Goal: Task Accomplishment & Management: Use online tool/utility

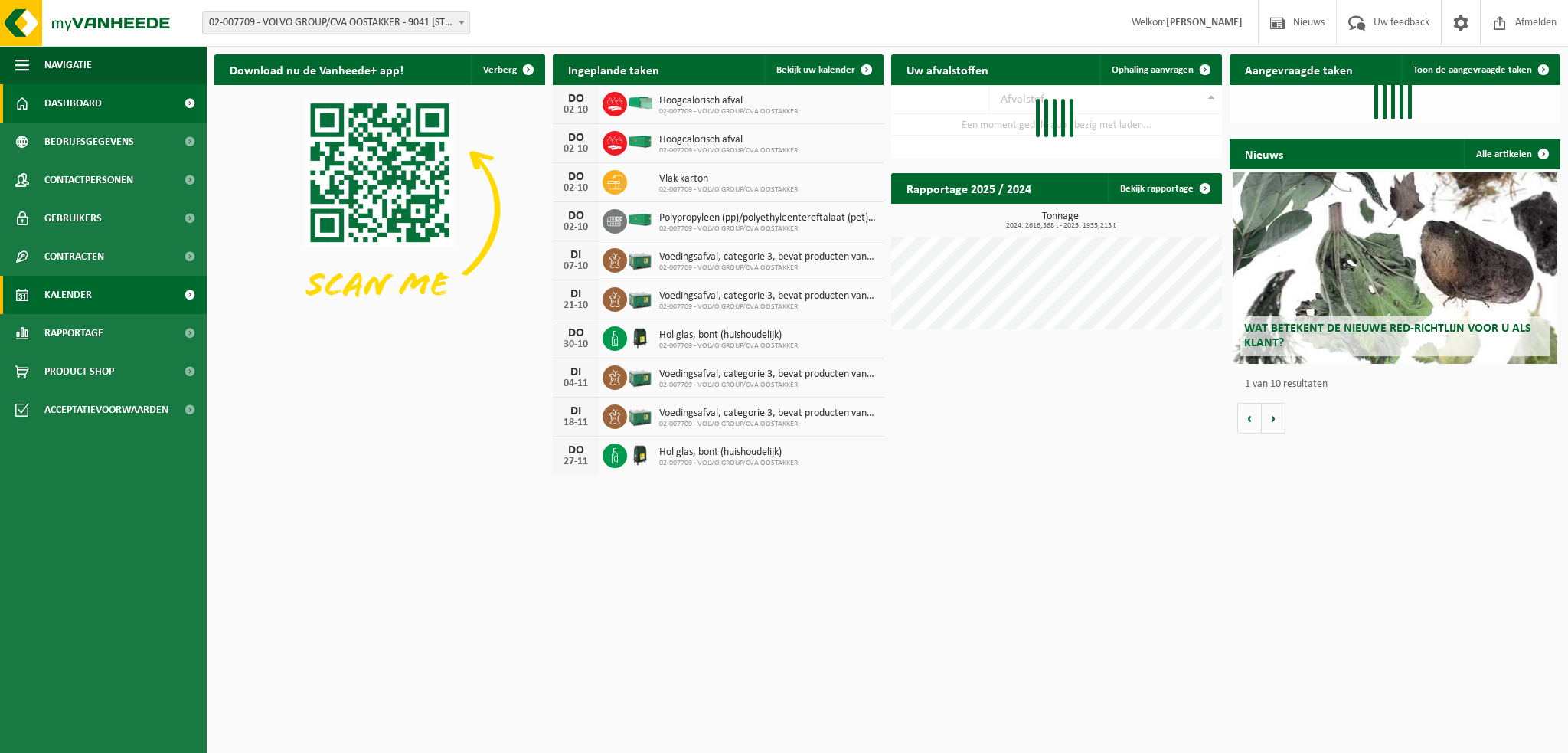
click at [90, 294] on span "Kalender" at bounding box center [68, 294] width 47 height 39
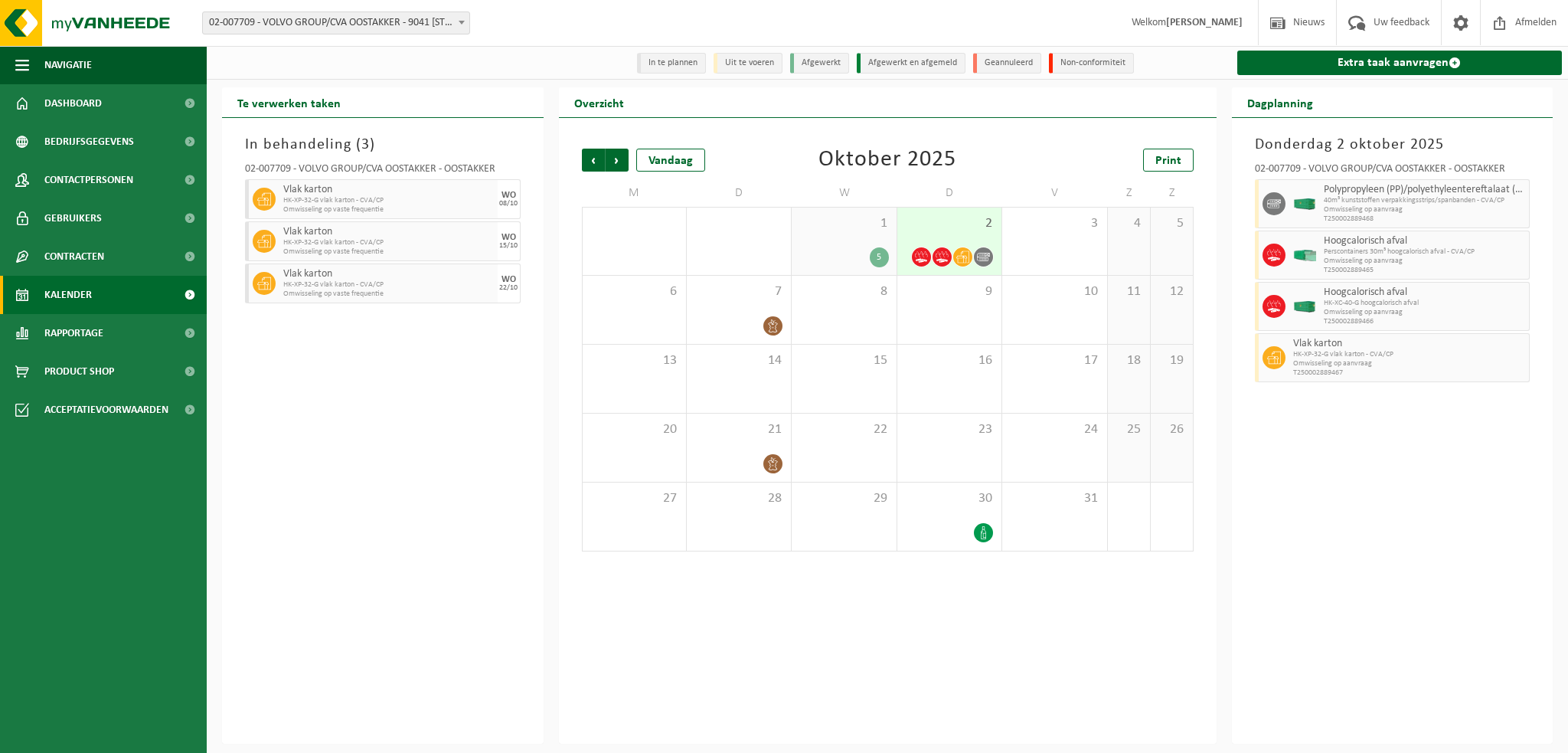
click at [1348, 67] on link "Extra taak aanvragen" at bounding box center [1400, 62] width 326 height 24
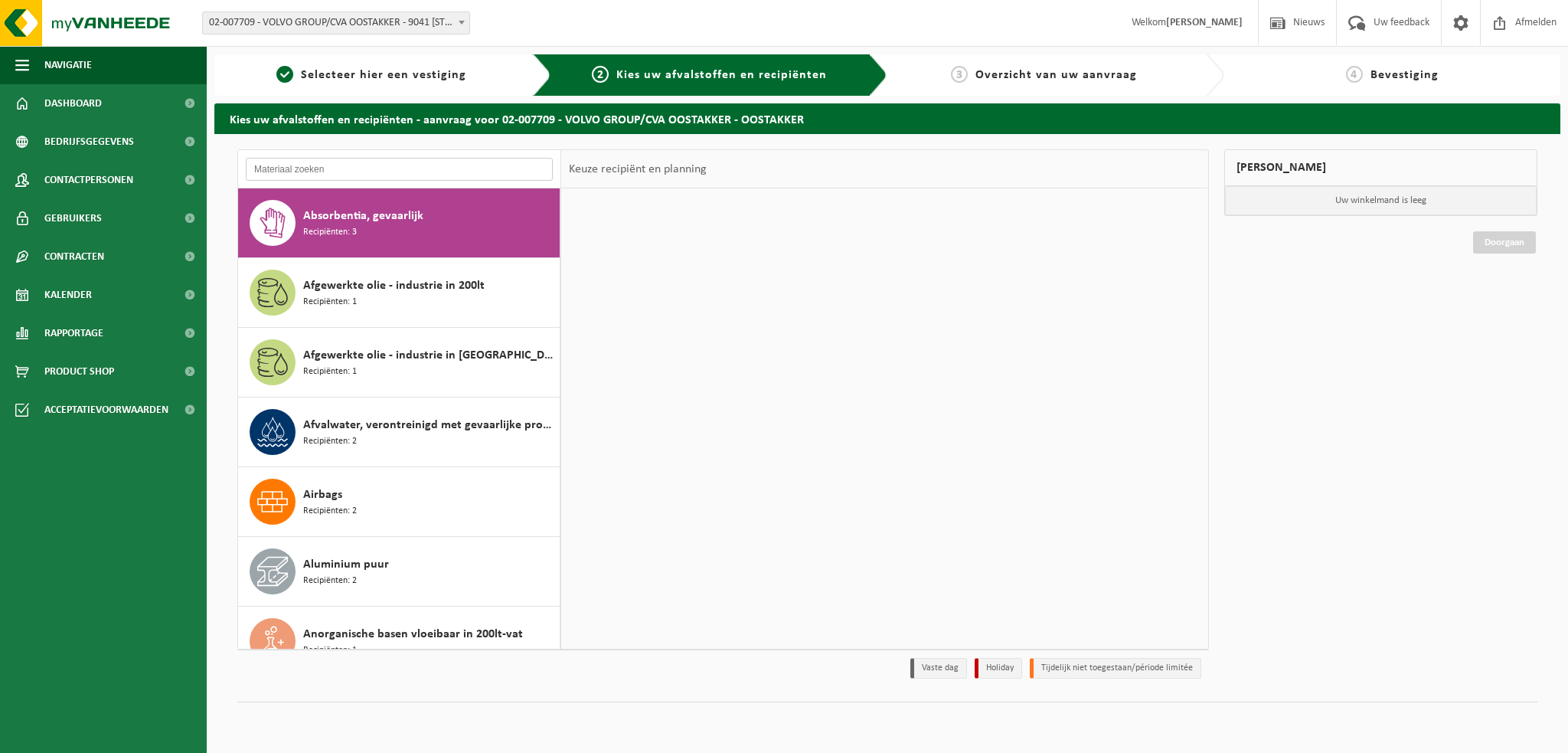
click at [296, 170] on input "text" at bounding box center [399, 168] width 307 height 23
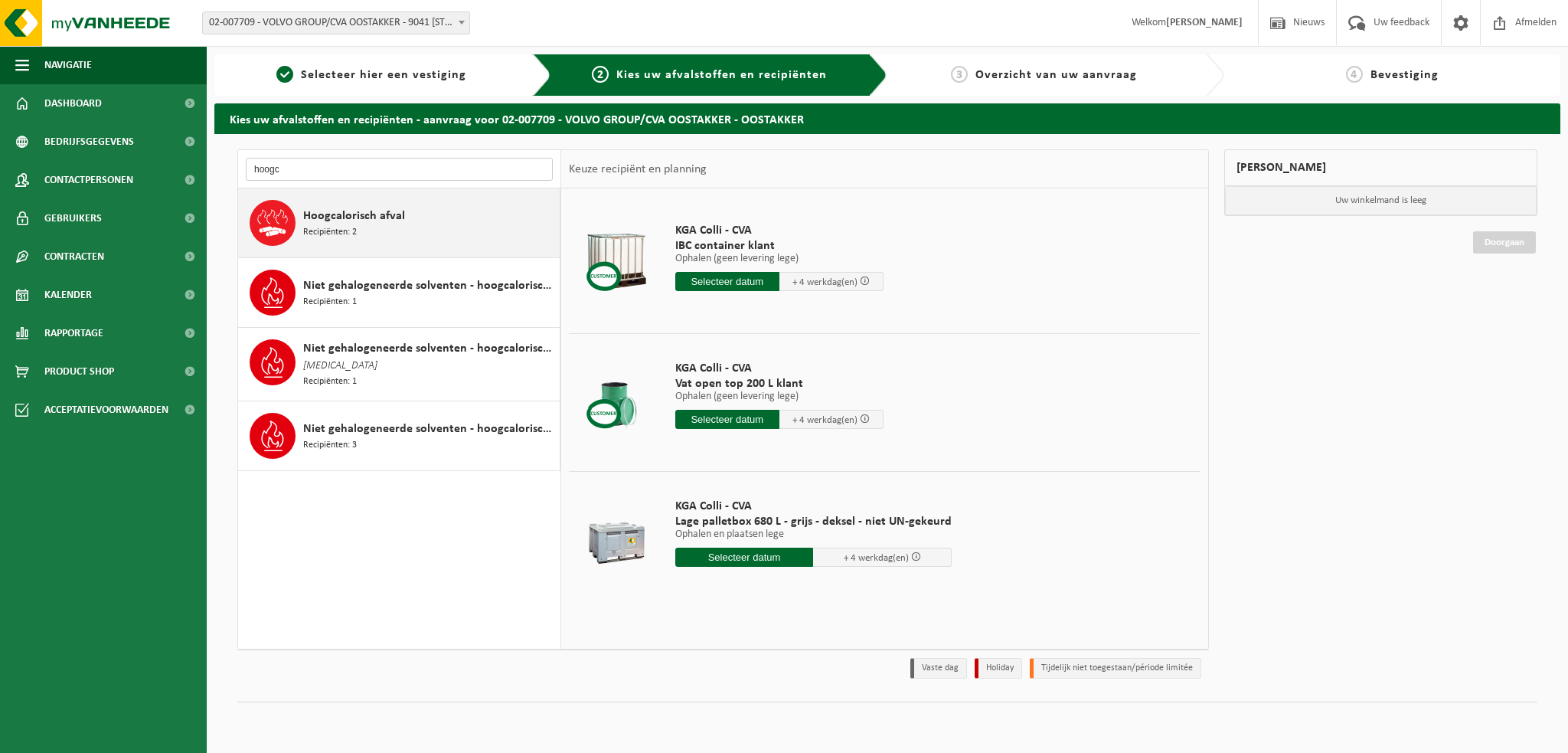
type input "hoogc"
click at [331, 220] on span "Hoogcalorisch afval" at bounding box center [353, 216] width 101 height 18
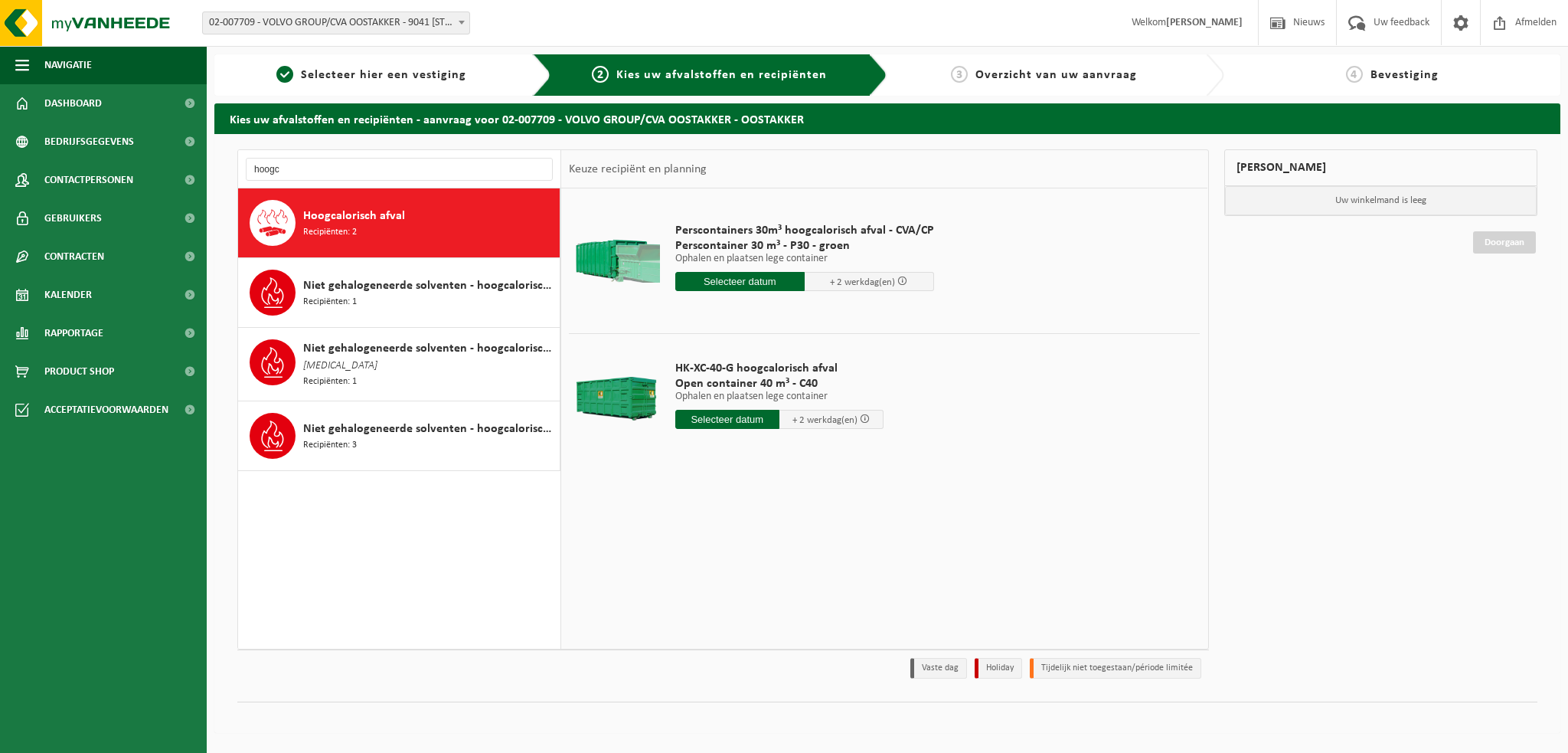
click at [734, 281] on input "text" at bounding box center [740, 281] width 129 height 19
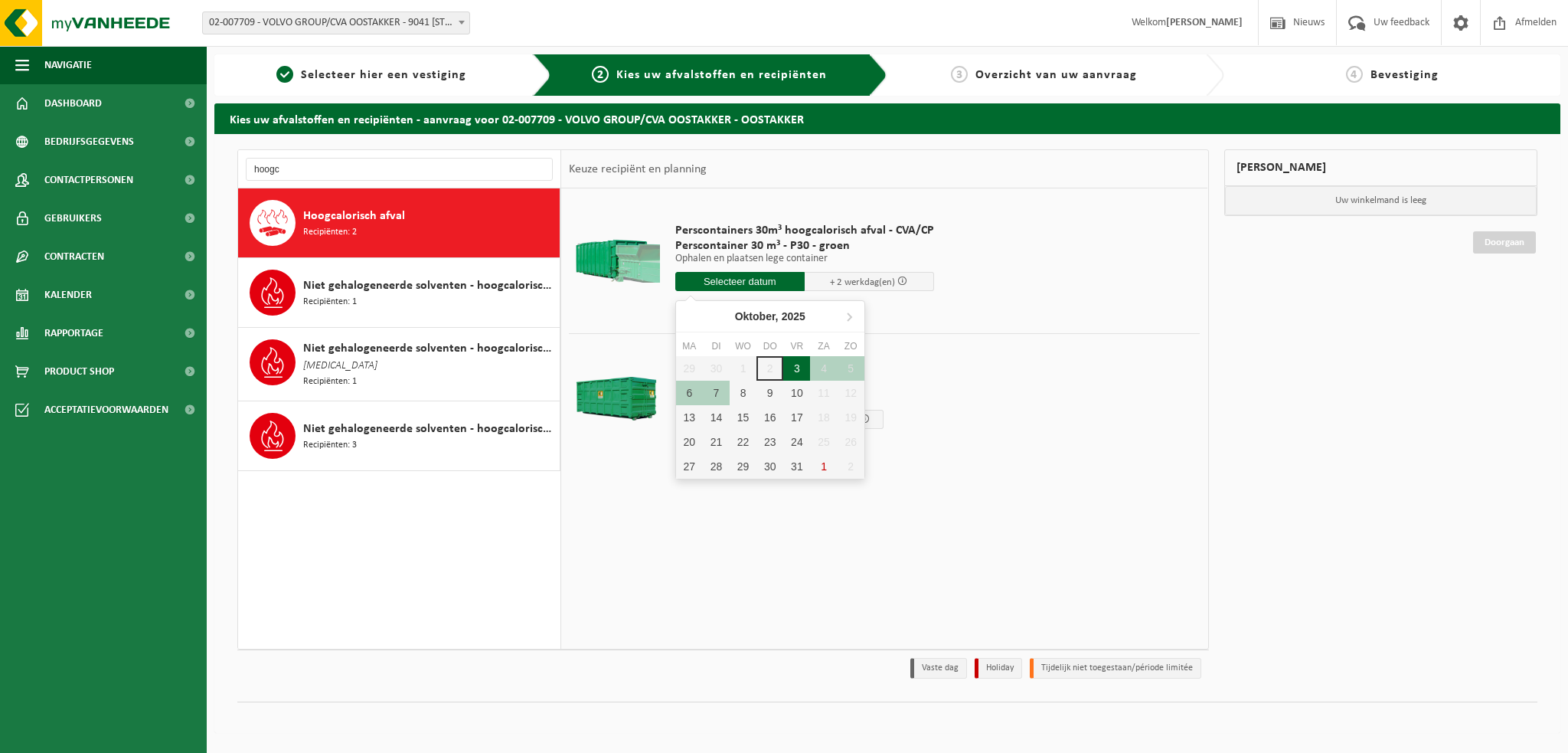
click at [793, 367] on div "3" at bounding box center [797, 368] width 27 height 24
type input "Van 2025-10-03"
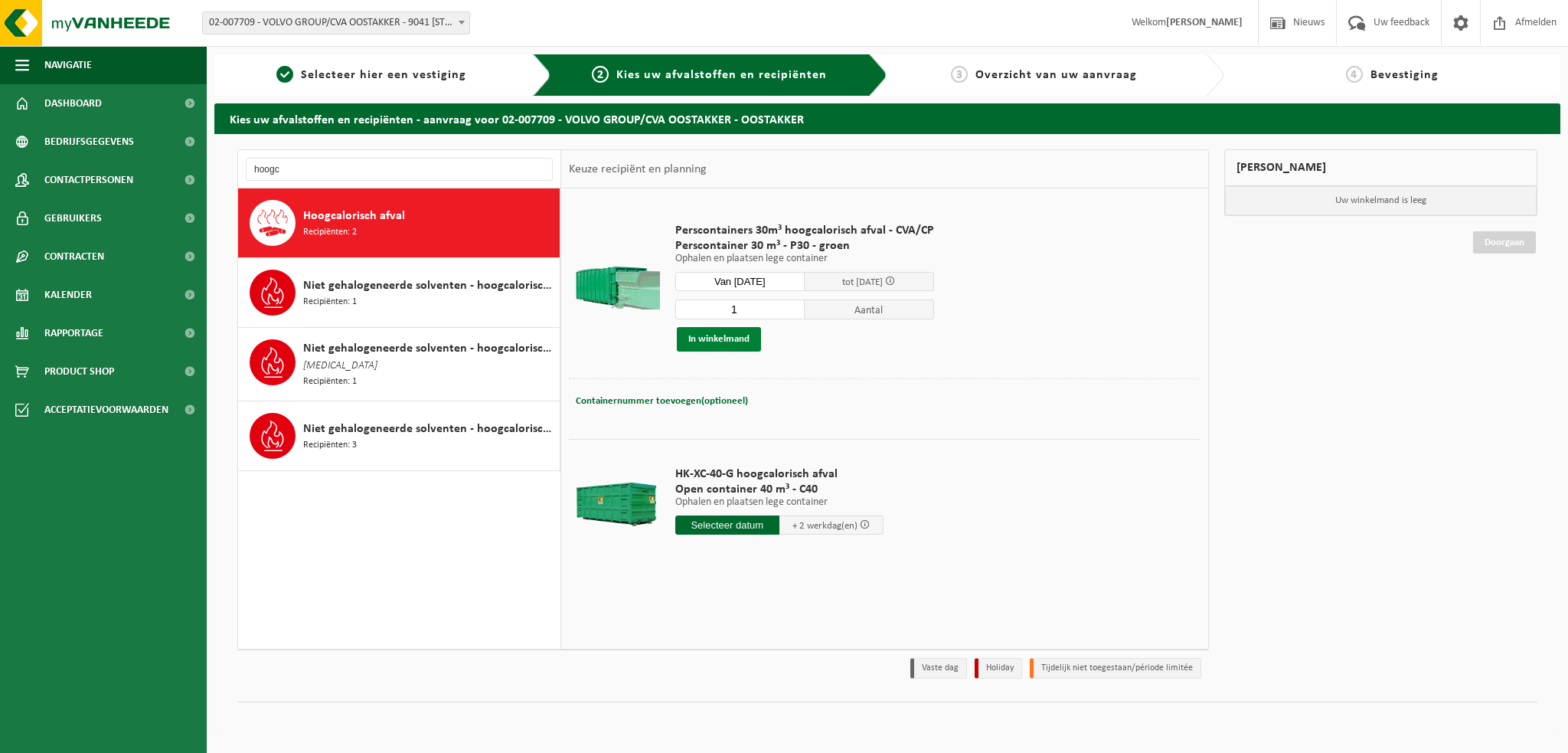
click at [726, 338] on button "In winkelmand" at bounding box center [718, 339] width 84 height 24
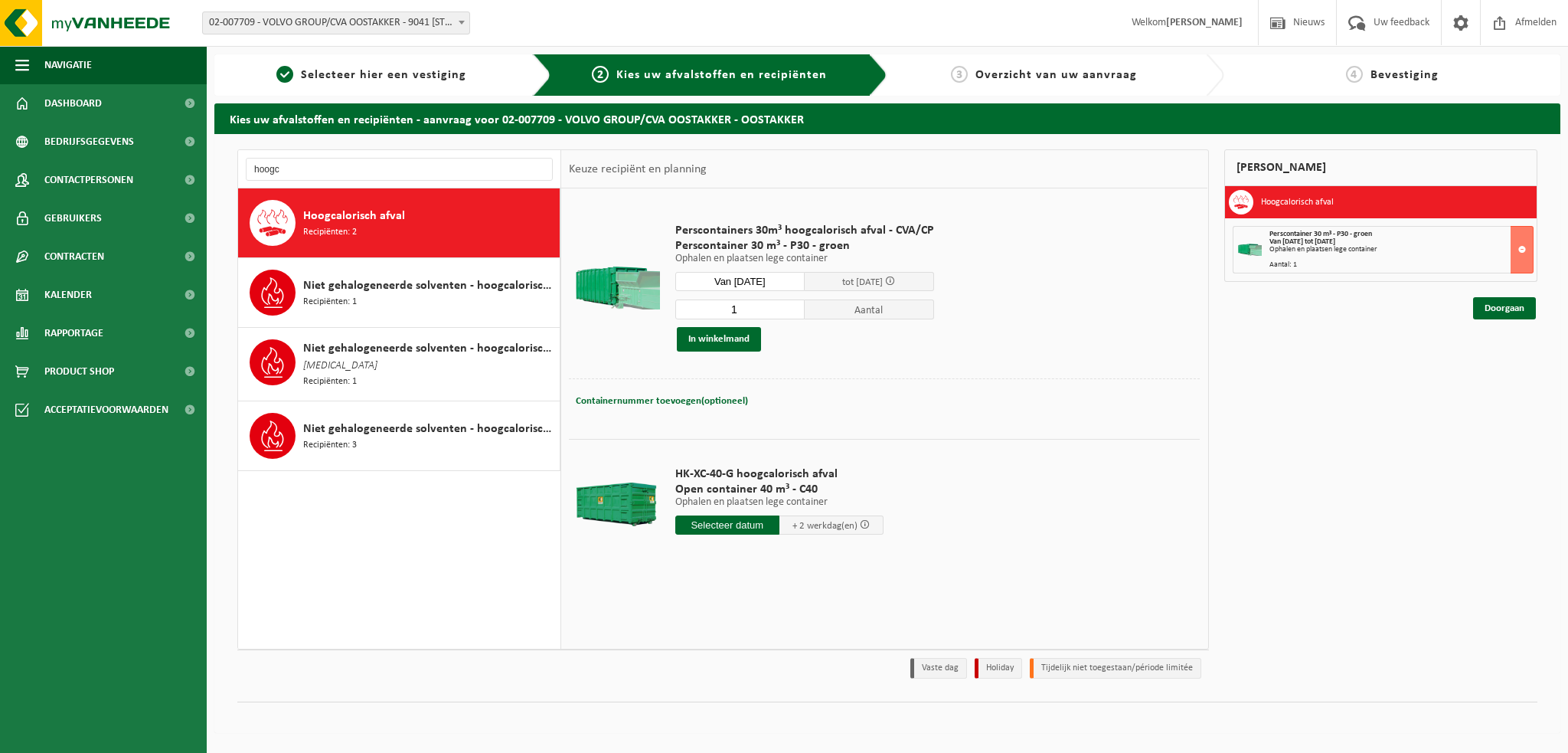
click at [732, 526] on input "text" at bounding box center [727, 525] width 104 height 19
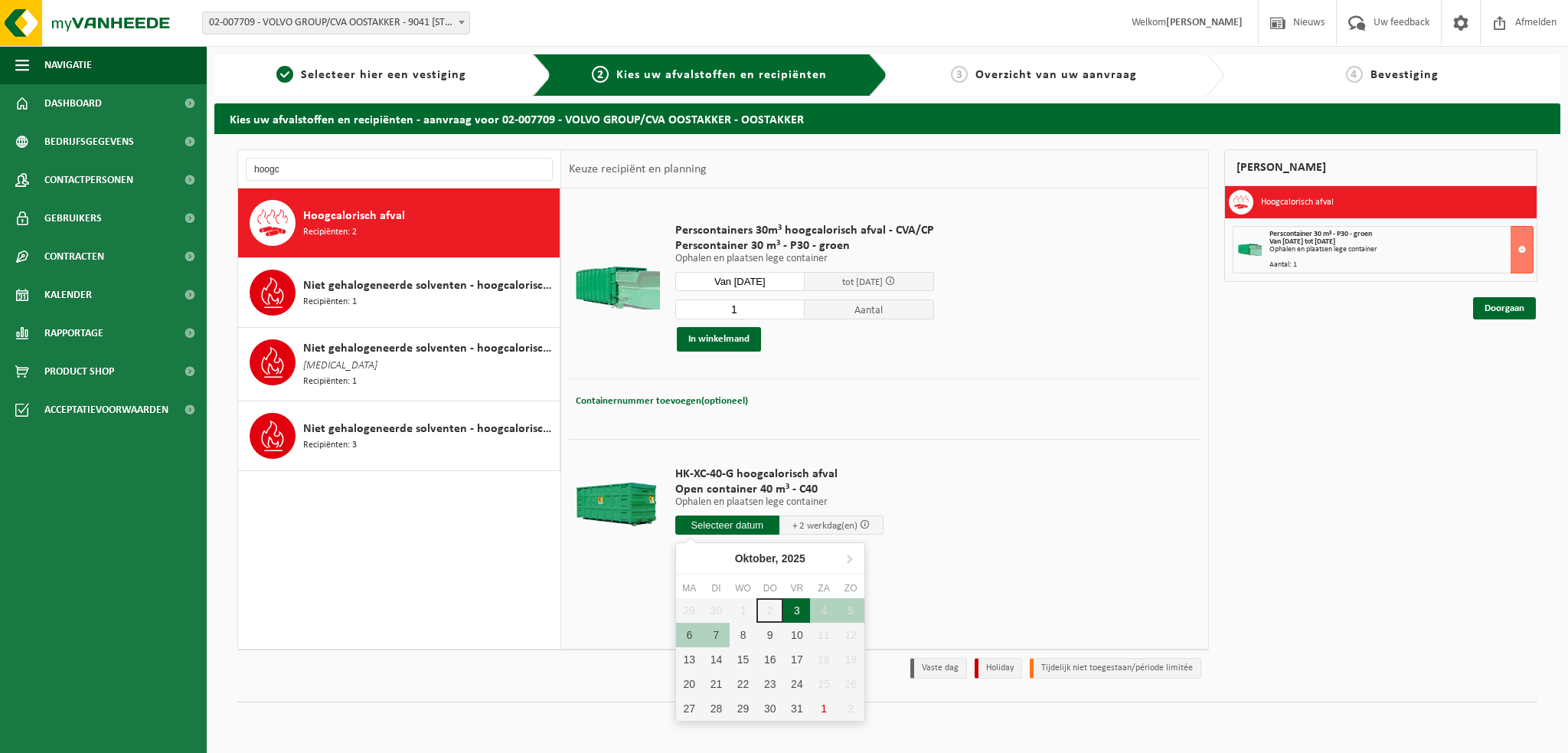
click at [797, 608] on div "3" at bounding box center [797, 610] width 27 height 24
type input "Van 2025-10-03"
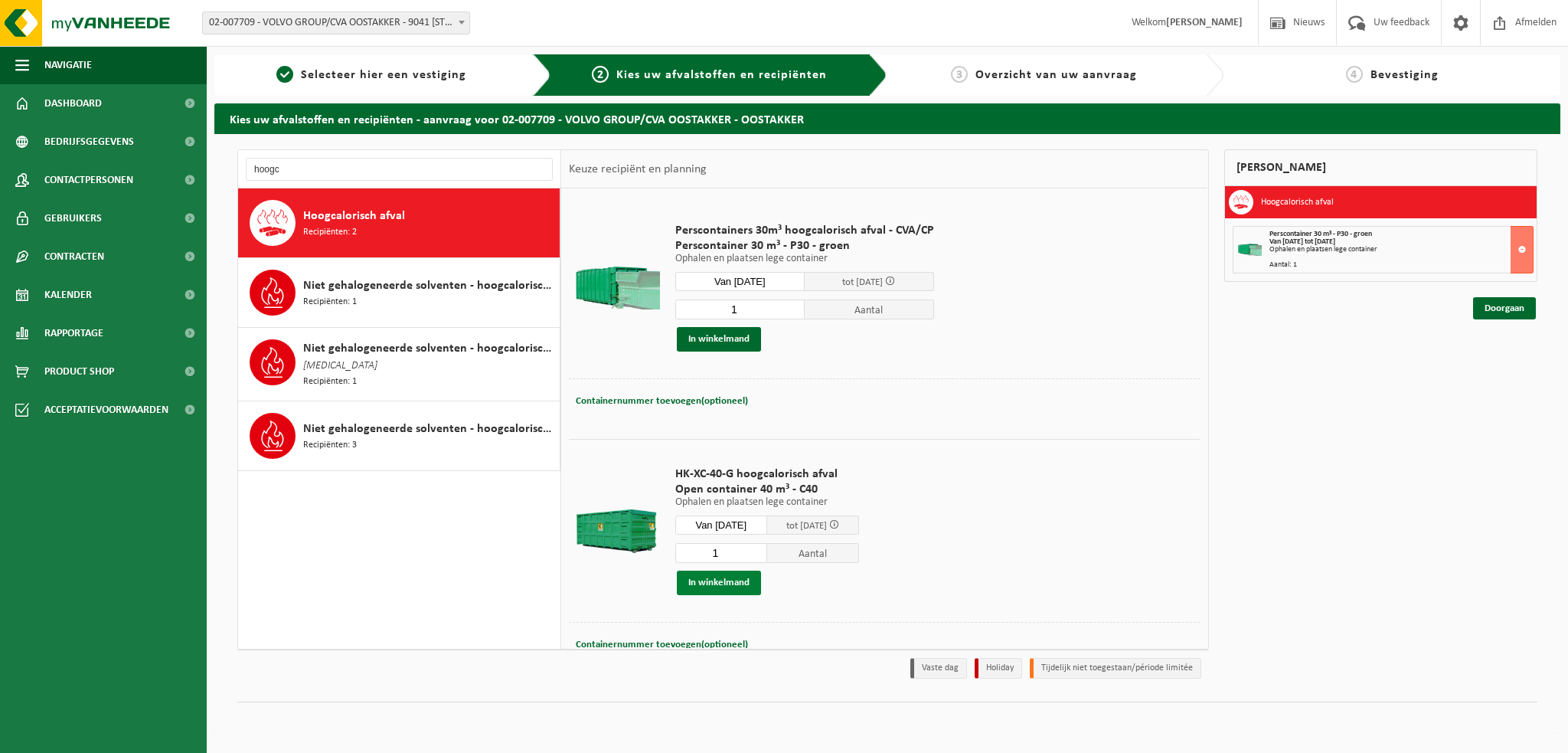
click at [720, 585] on button "In winkelmand" at bounding box center [718, 582] width 84 height 24
click at [312, 177] on input "hoogc" at bounding box center [399, 168] width 307 height 23
type input "h"
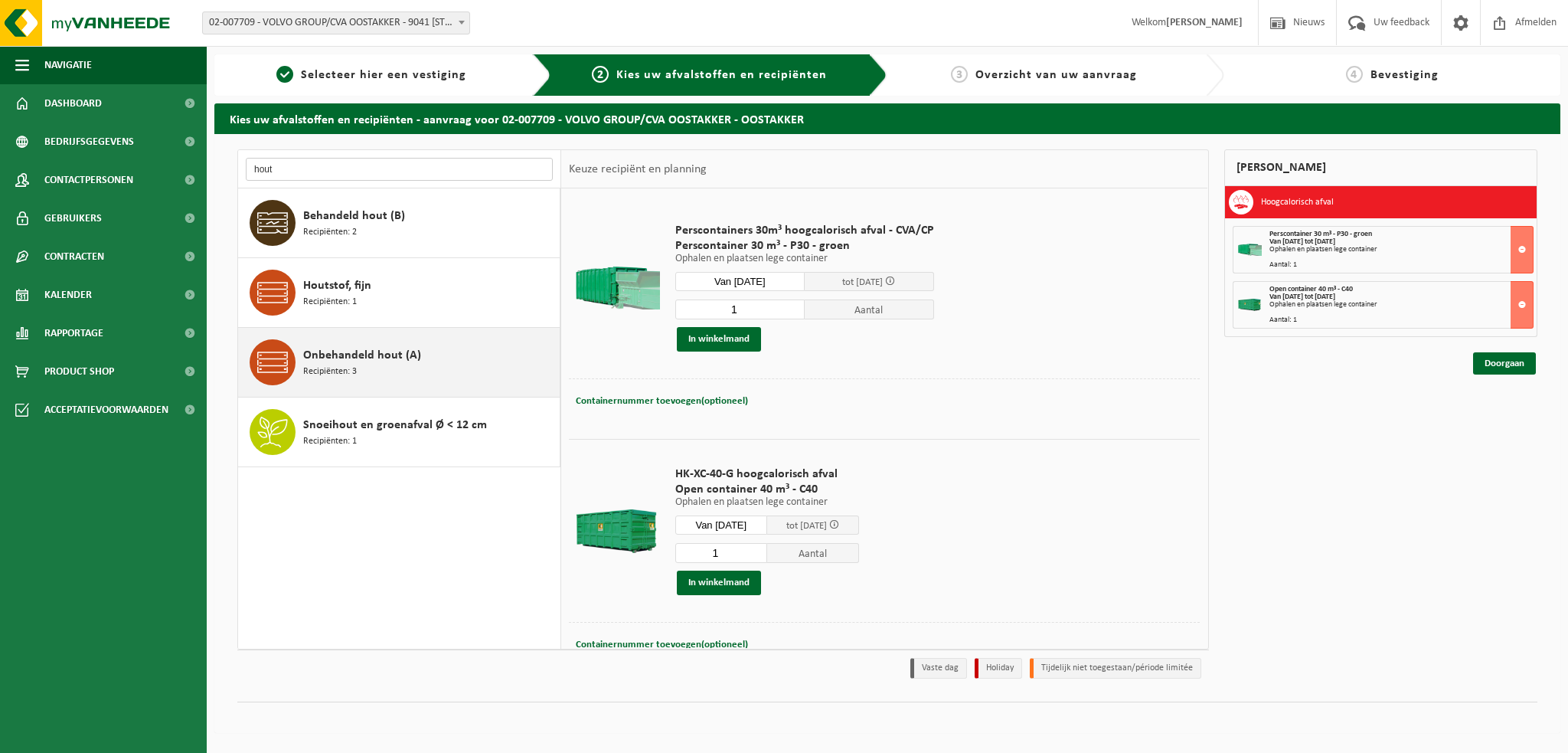
type input "hout"
click at [299, 354] on div "Onbehandeld hout (A) Recipiënten: 3" at bounding box center [400, 363] width 323 height 69
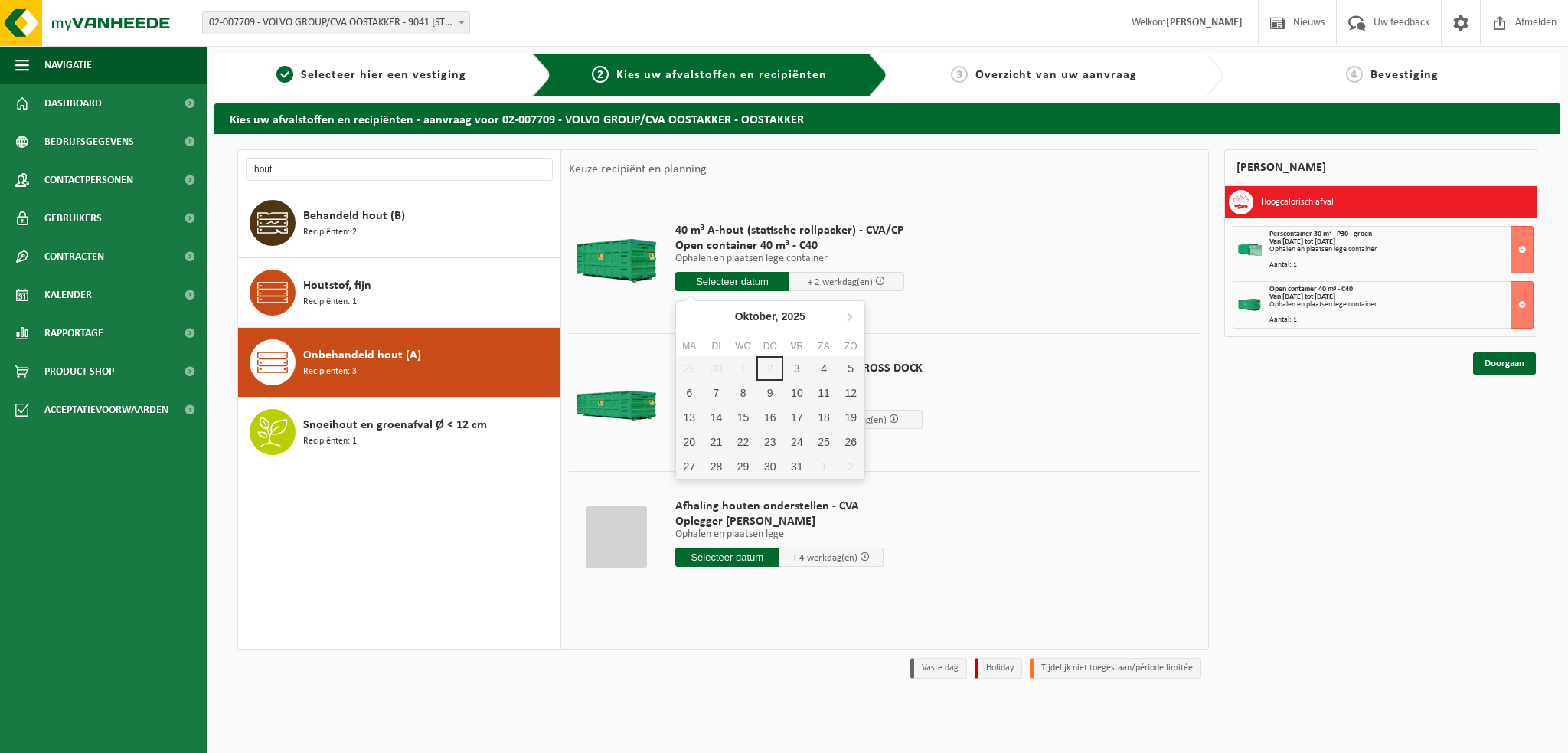
click at [718, 278] on input "text" at bounding box center [732, 281] width 115 height 19
click at [792, 362] on div "3" at bounding box center [797, 368] width 27 height 24
type input "Van 2025-10-03"
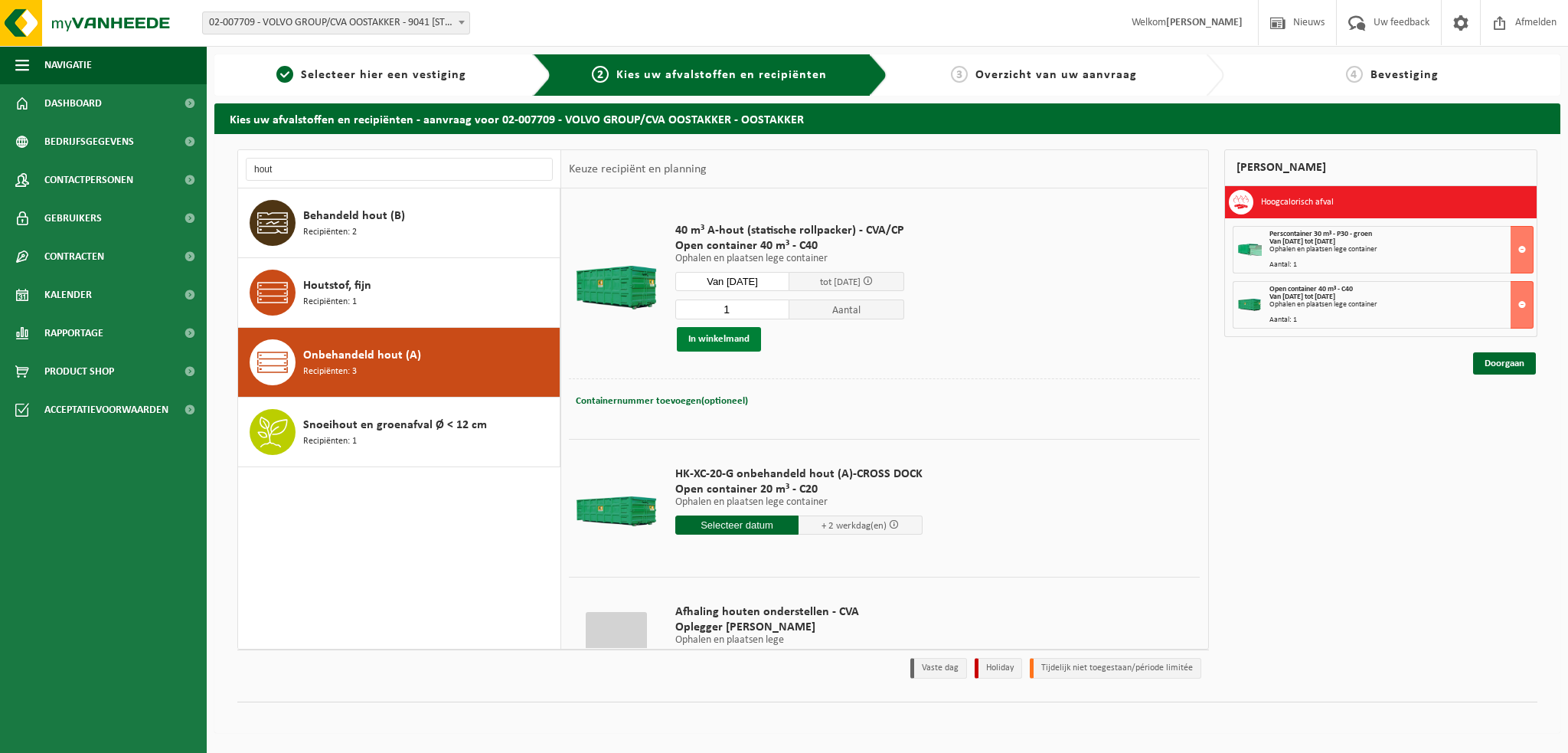
click at [708, 336] on button "In winkelmand" at bounding box center [718, 339] width 84 height 24
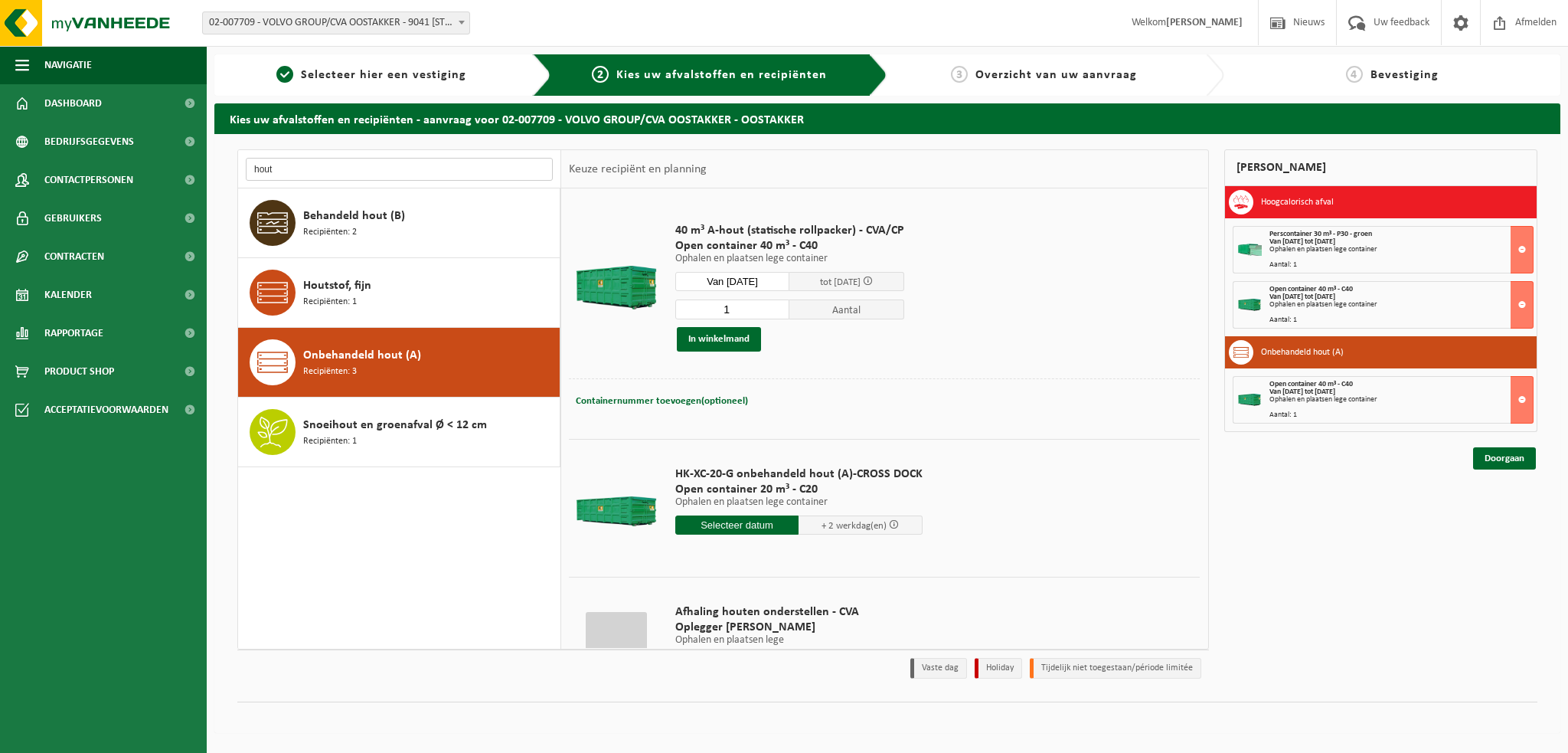
click at [301, 174] on input "hout" at bounding box center [399, 168] width 307 height 23
type input "h"
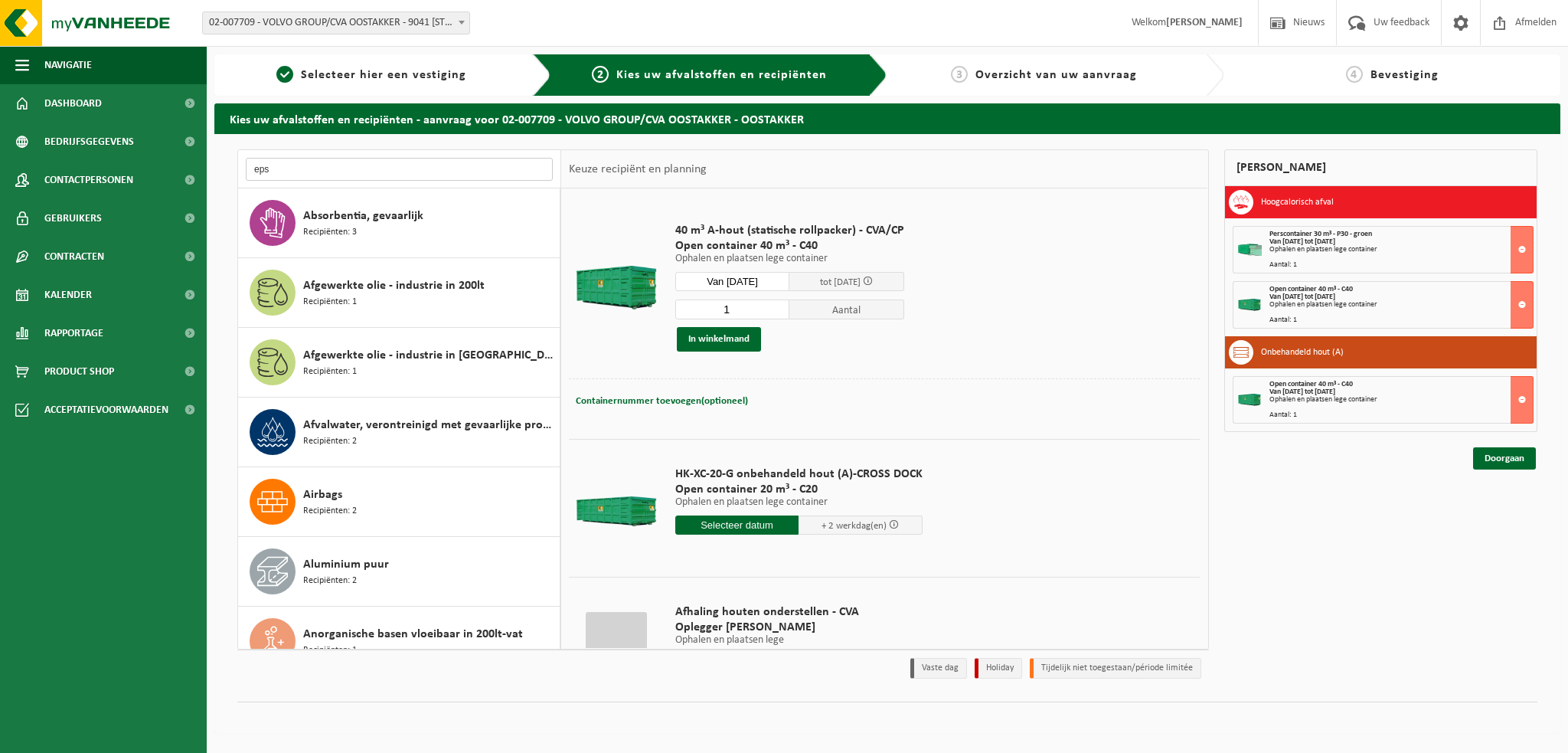
type input "eps"
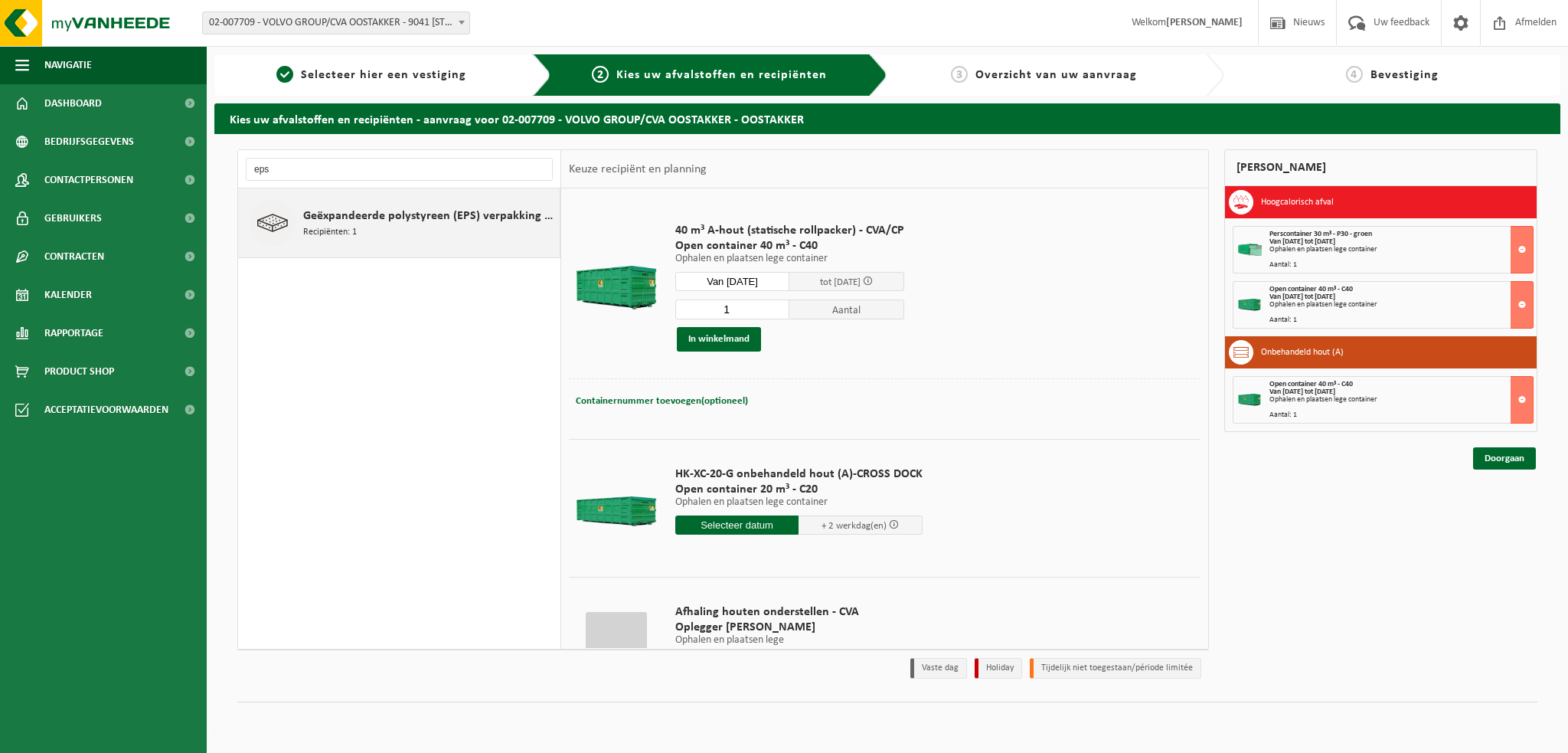
click at [341, 225] on span "Recipiënten: 1" at bounding box center [330, 232] width 53 height 14
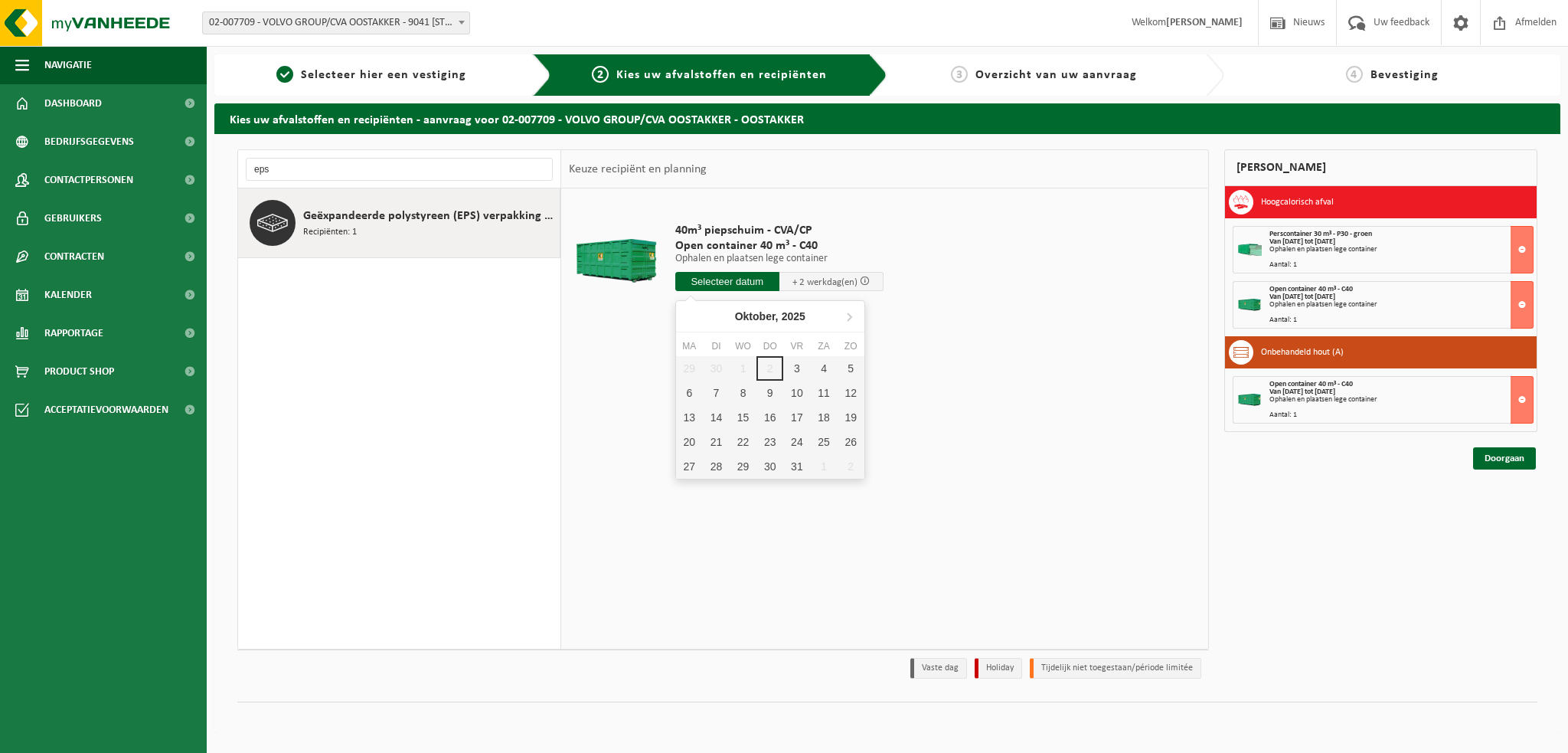
click at [732, 280] on input "text" at bounding box center [727, 281] width 104 height 19
click at [795, 365] on div "3" at bounding box center [797, 368] width 27 height 24
type input "Van 2025-10-03"
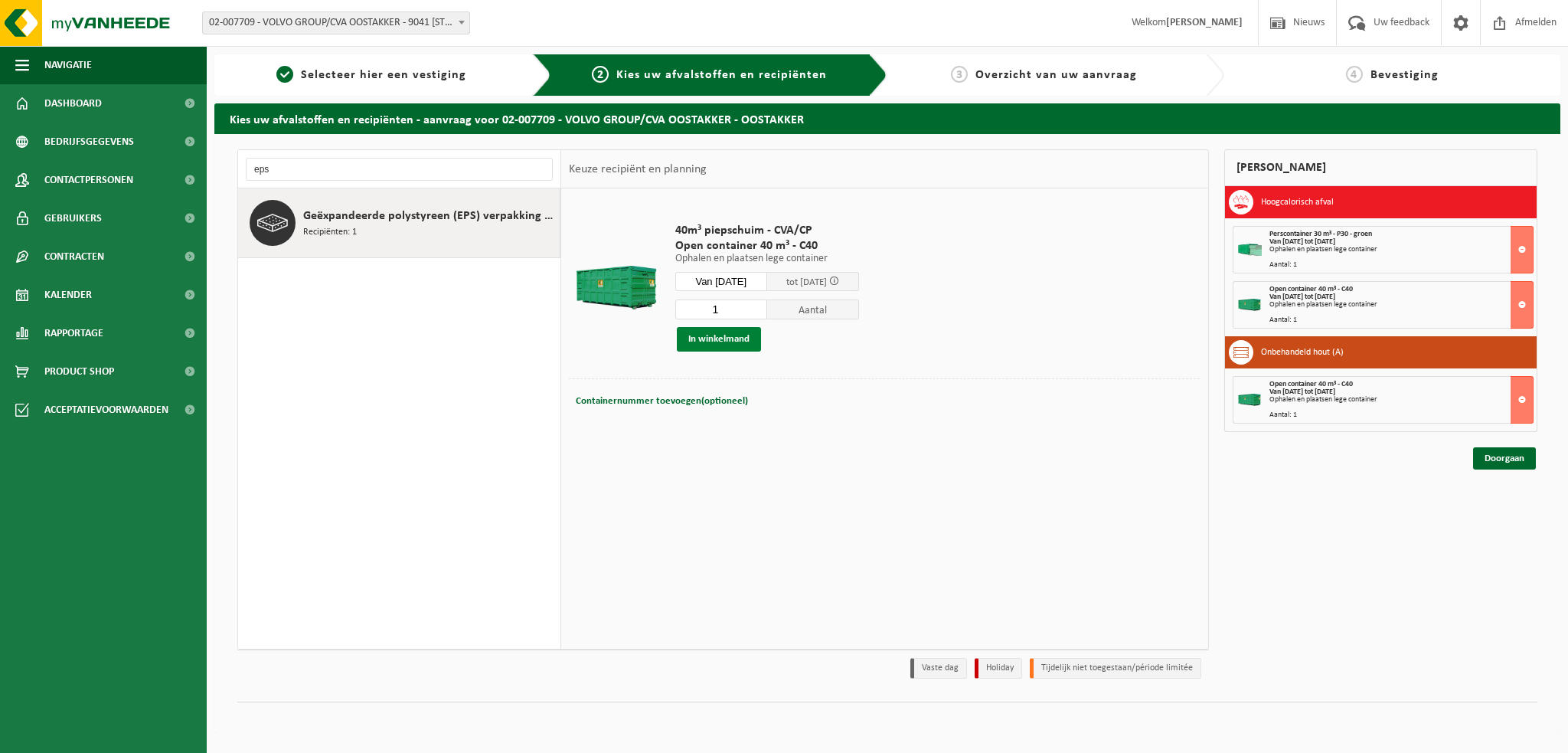
click at [728, 334] on button "In winkelmand" at bounding box center [718, 339] width 84 height 24
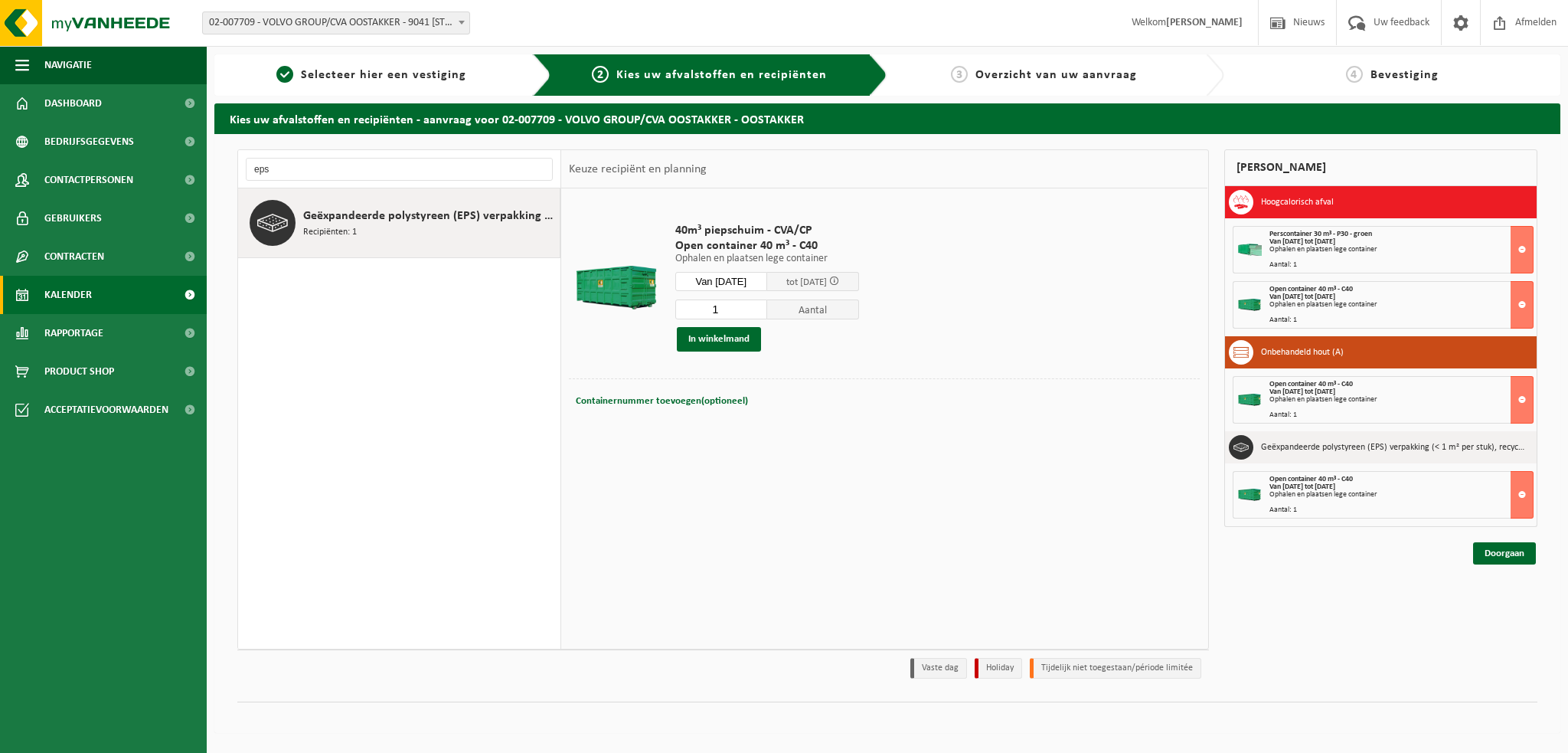
click at [80, 298] on span "Kalender" at bounding box center [68, 294] width 47 height 39
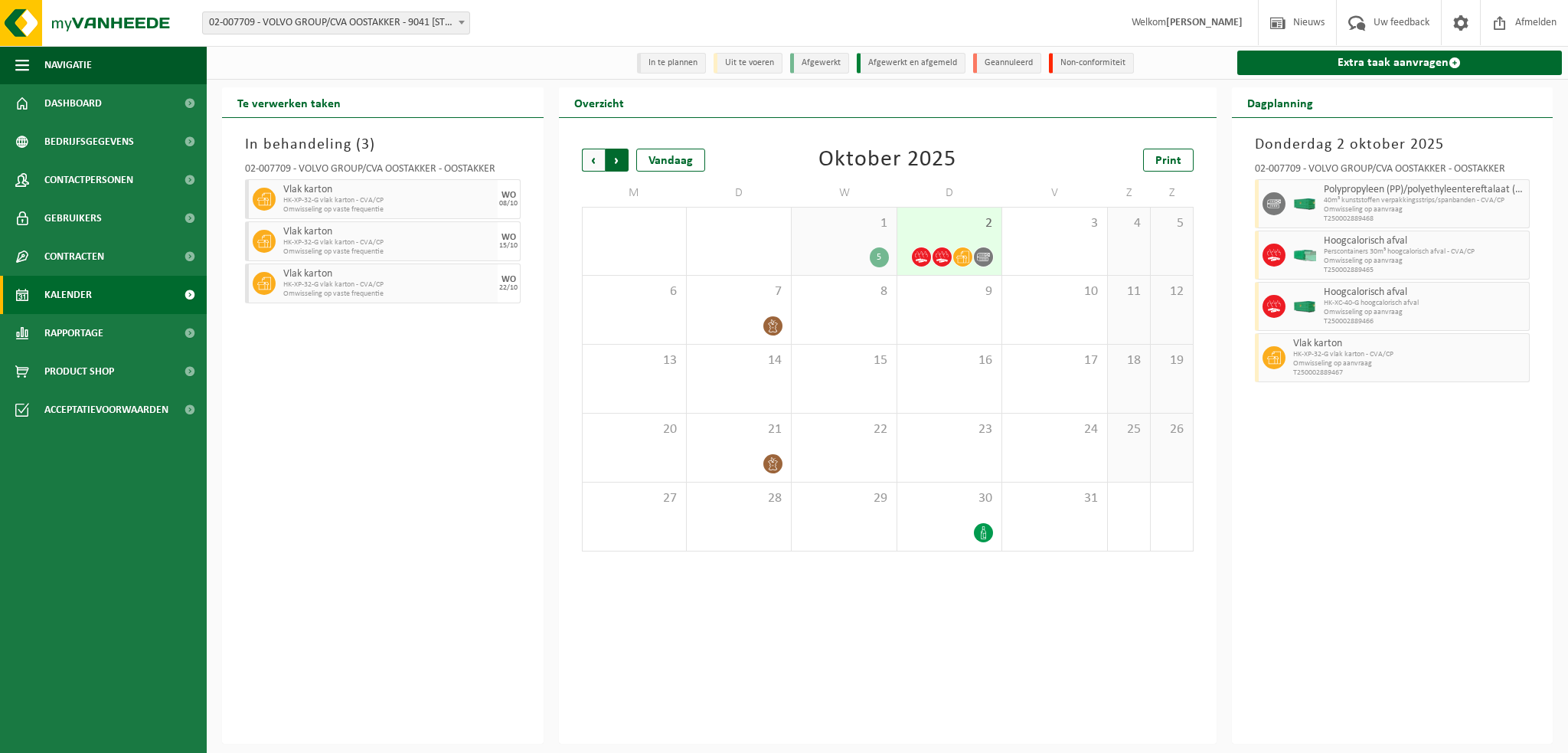
click at [587, 156] on span "Vorige" at bounding box center [593, 160] width 23 height 23
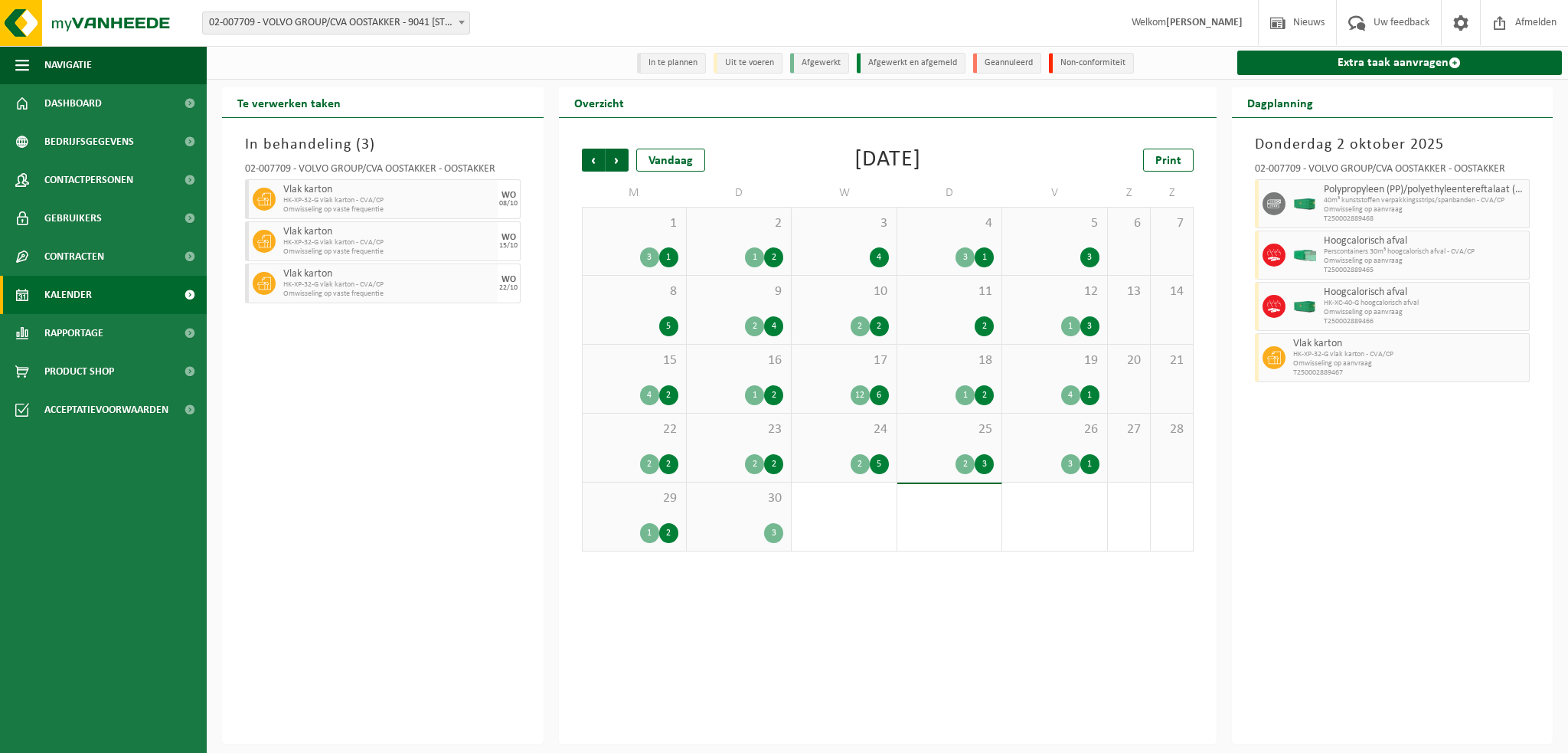
click at [1060, 437] on span "26" at bounding box center [1054, 429] width 89 height 17
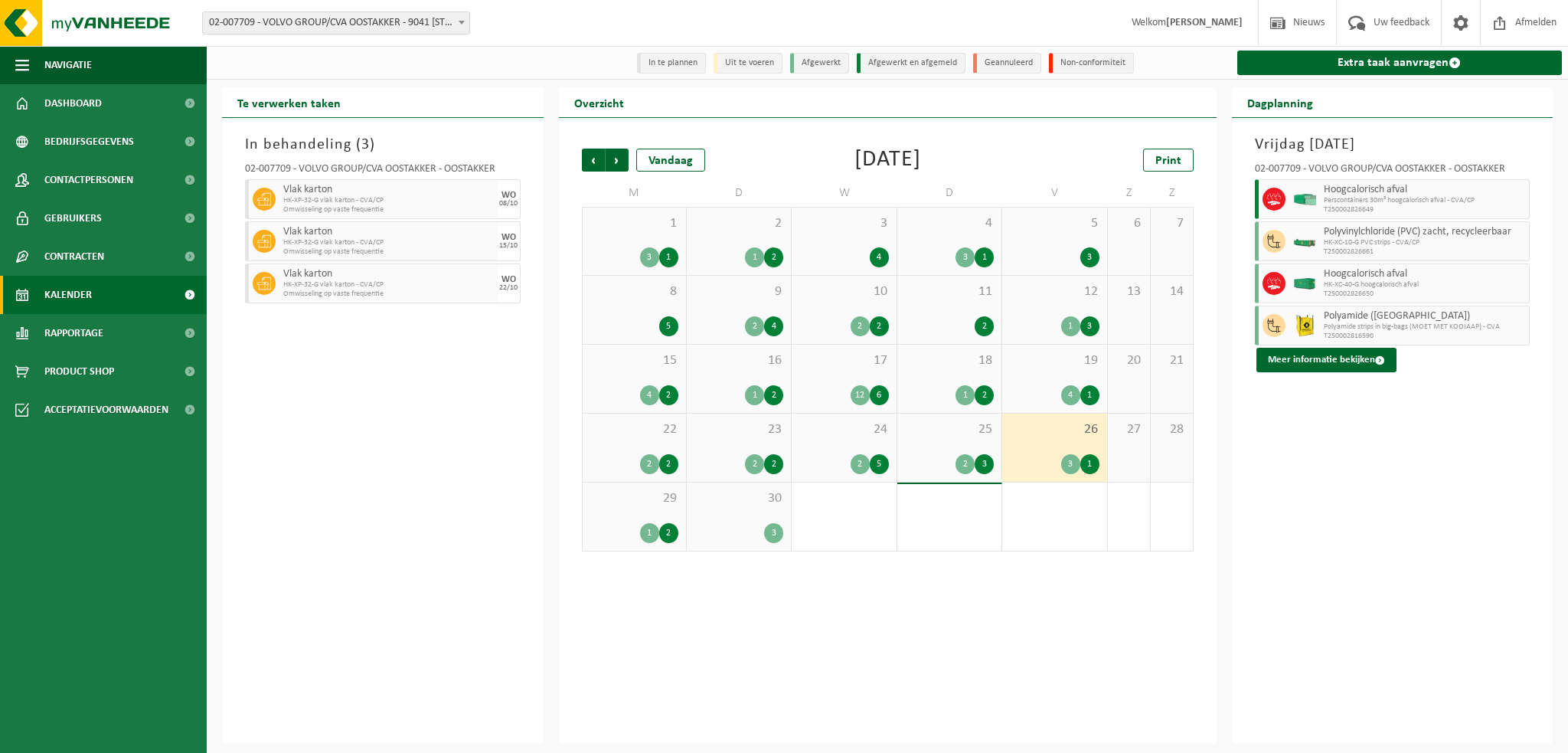
click at [937, 441] on div "25 2 3" at bounding box center [950, 447] width 104 height 68
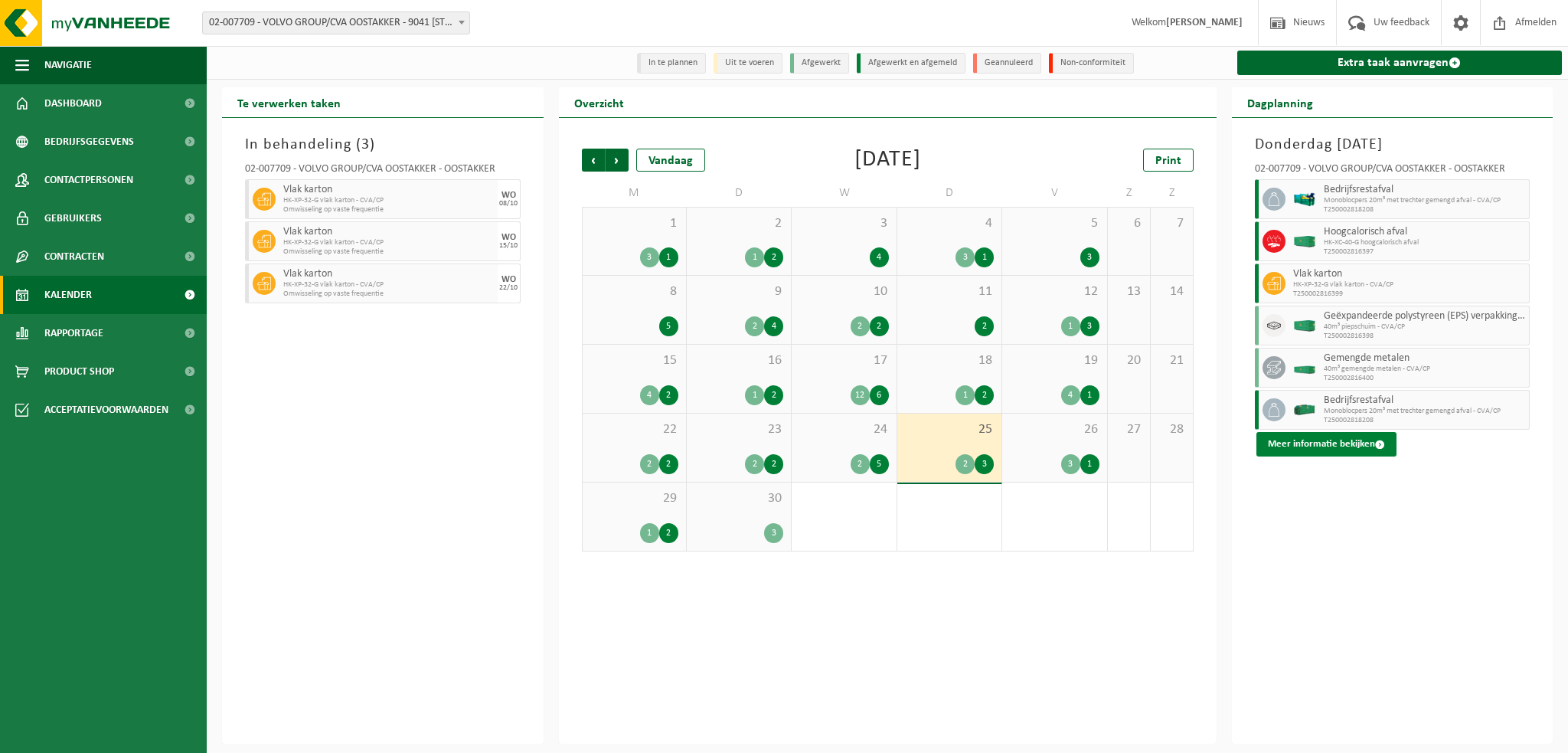
click at [1299, 445] on button "Meer informatie bekijken" at bounding box center [1326, 444] width 140 height 24
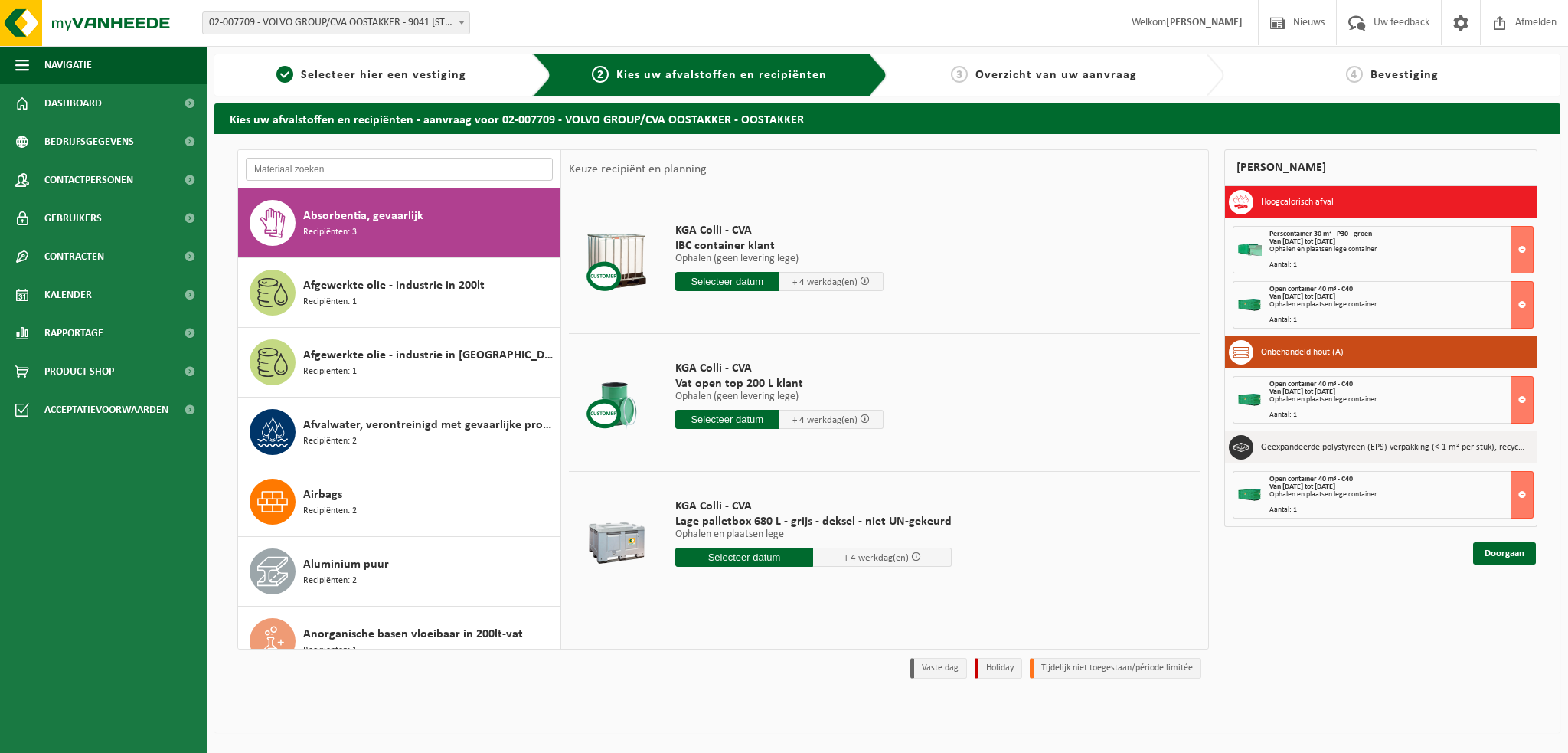
click at [322, 162] on input "text" at bounding box center [399, 168] width 307 height 23
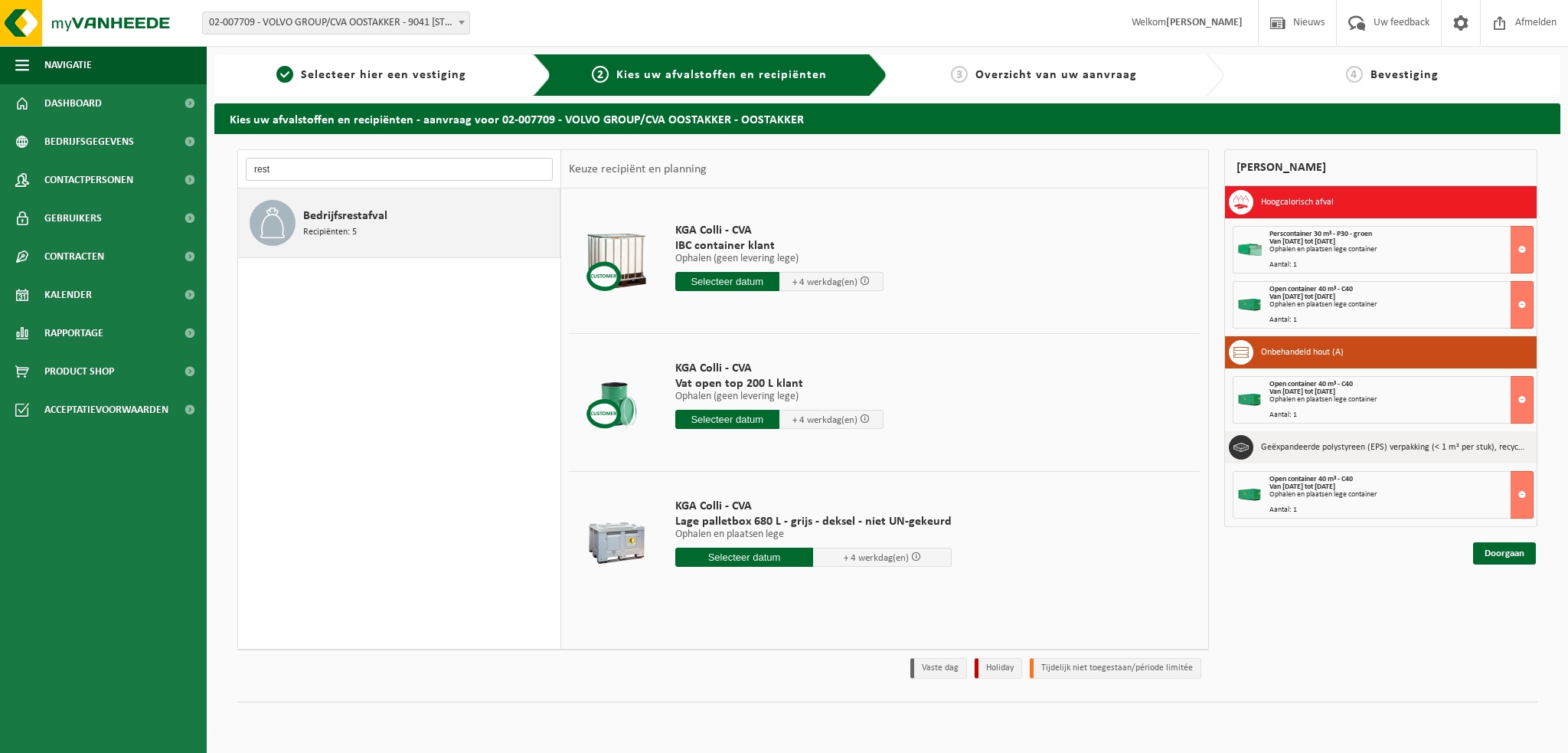
type input "rest"
click at [386, 238] on div "Bedrijfsrestafval Recipiënten: 5" at bounding box center [429, 223] width 253 height 46
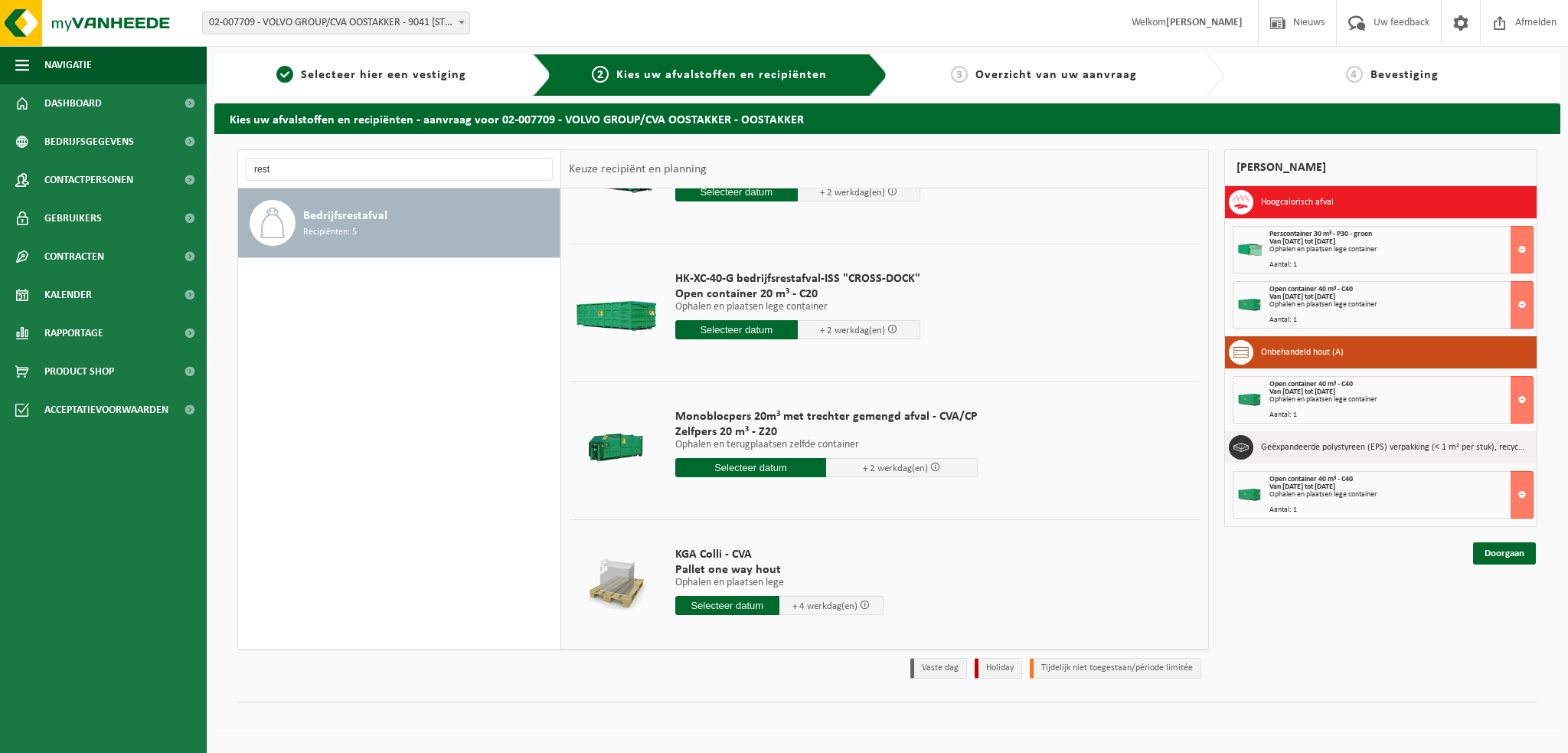
scroll to position [230, 0]
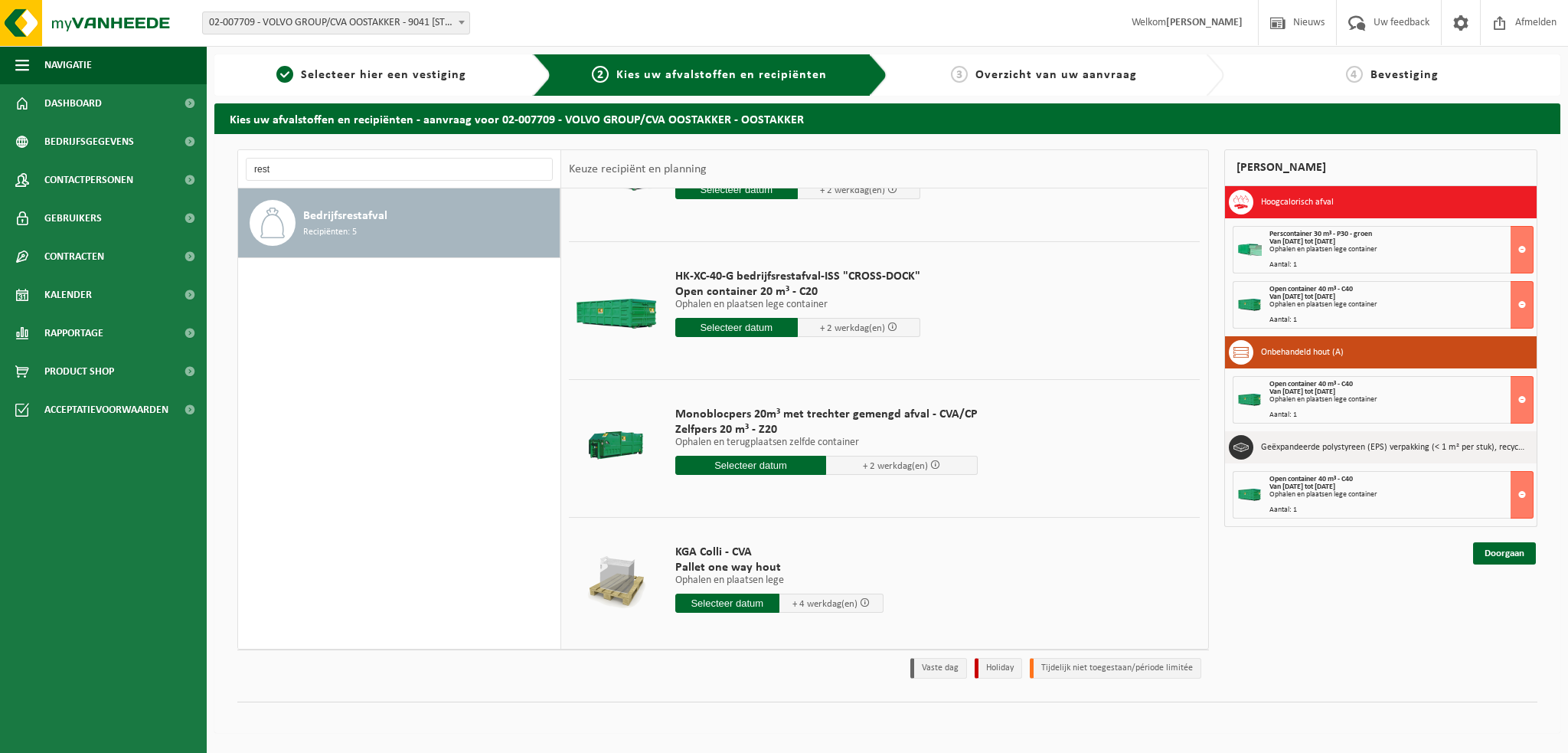
click at [754, 471] on input "text" at bounding box center [751, 465] width 152 height 19
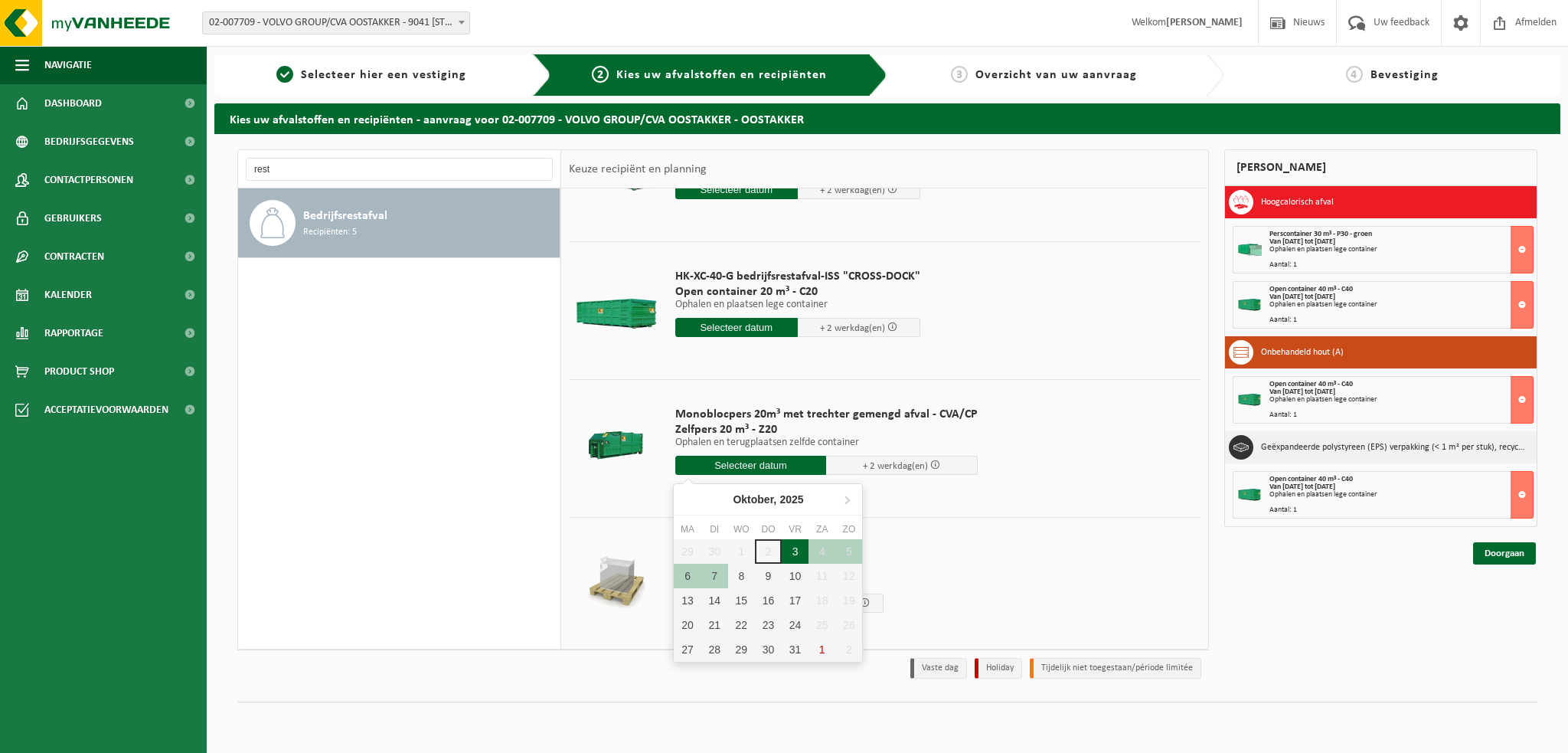
click at [796, 548] on div "3" at bounding box center [795, 551] width 27 height 24
type input "Van 2025-10-03"
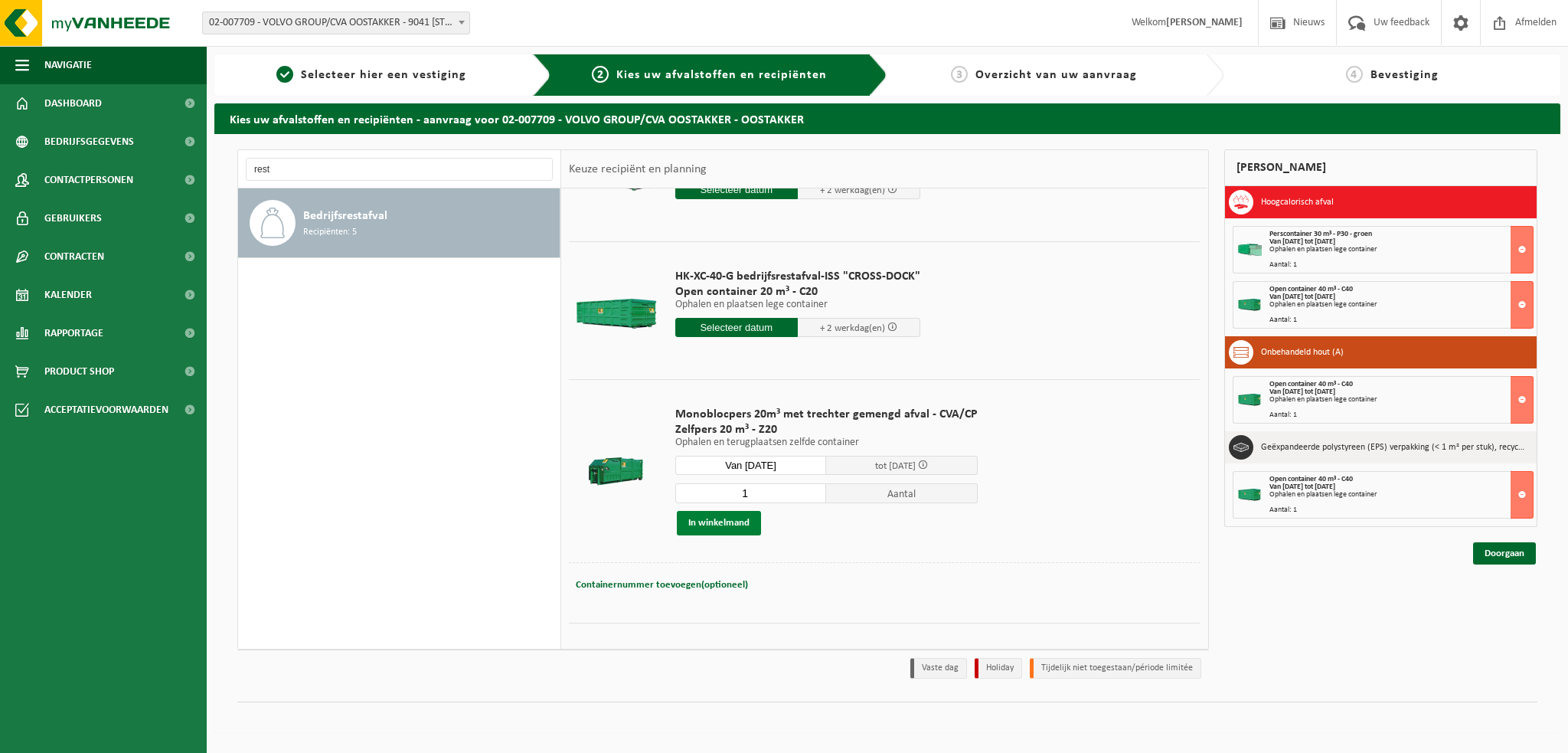
click at [704, 524] on button "In winkelmand" at bounding box center [718, 522] width 84 height 24
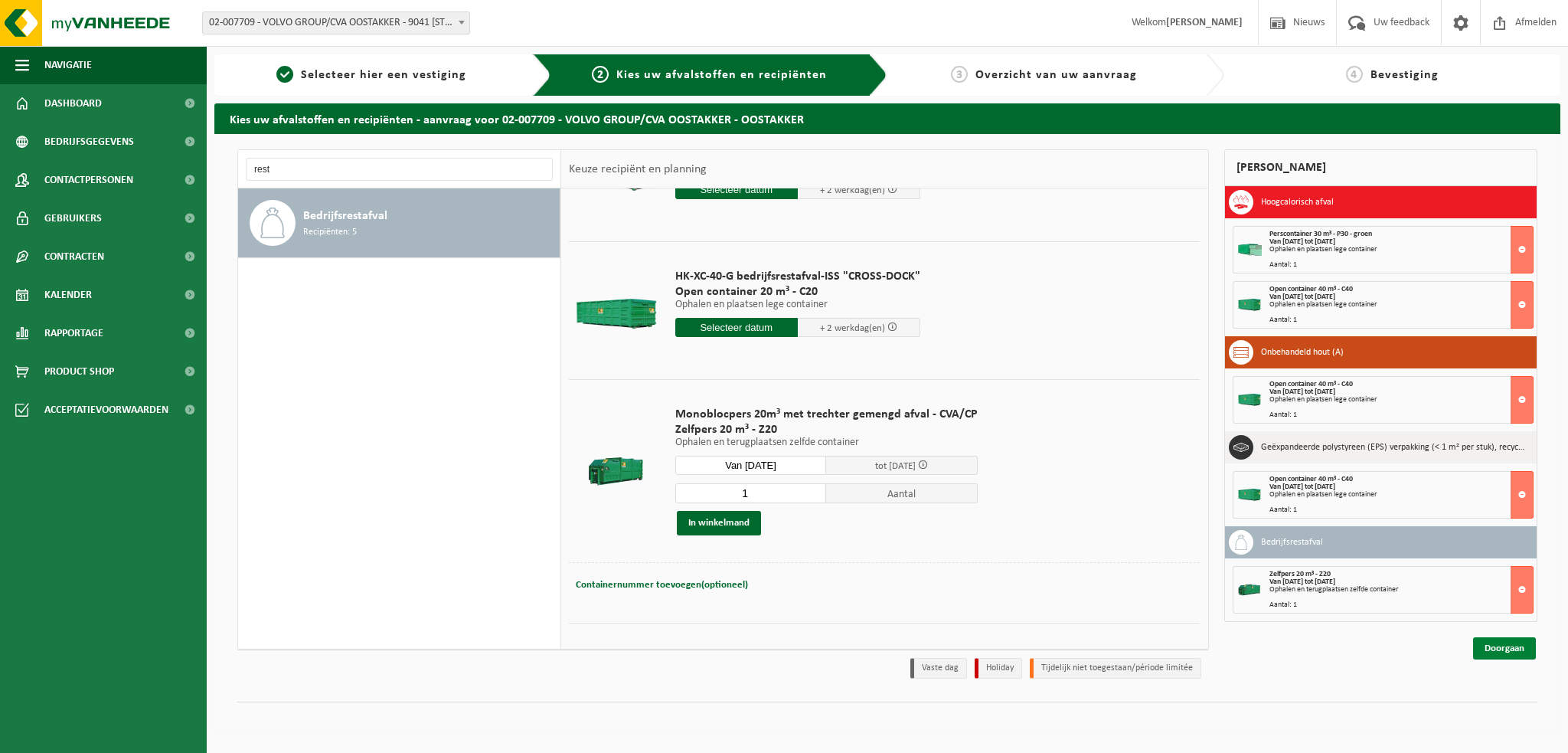
click at [1497, 642] on link "Doorgaan" at bounding box center [1504, 648] width 63 height 22
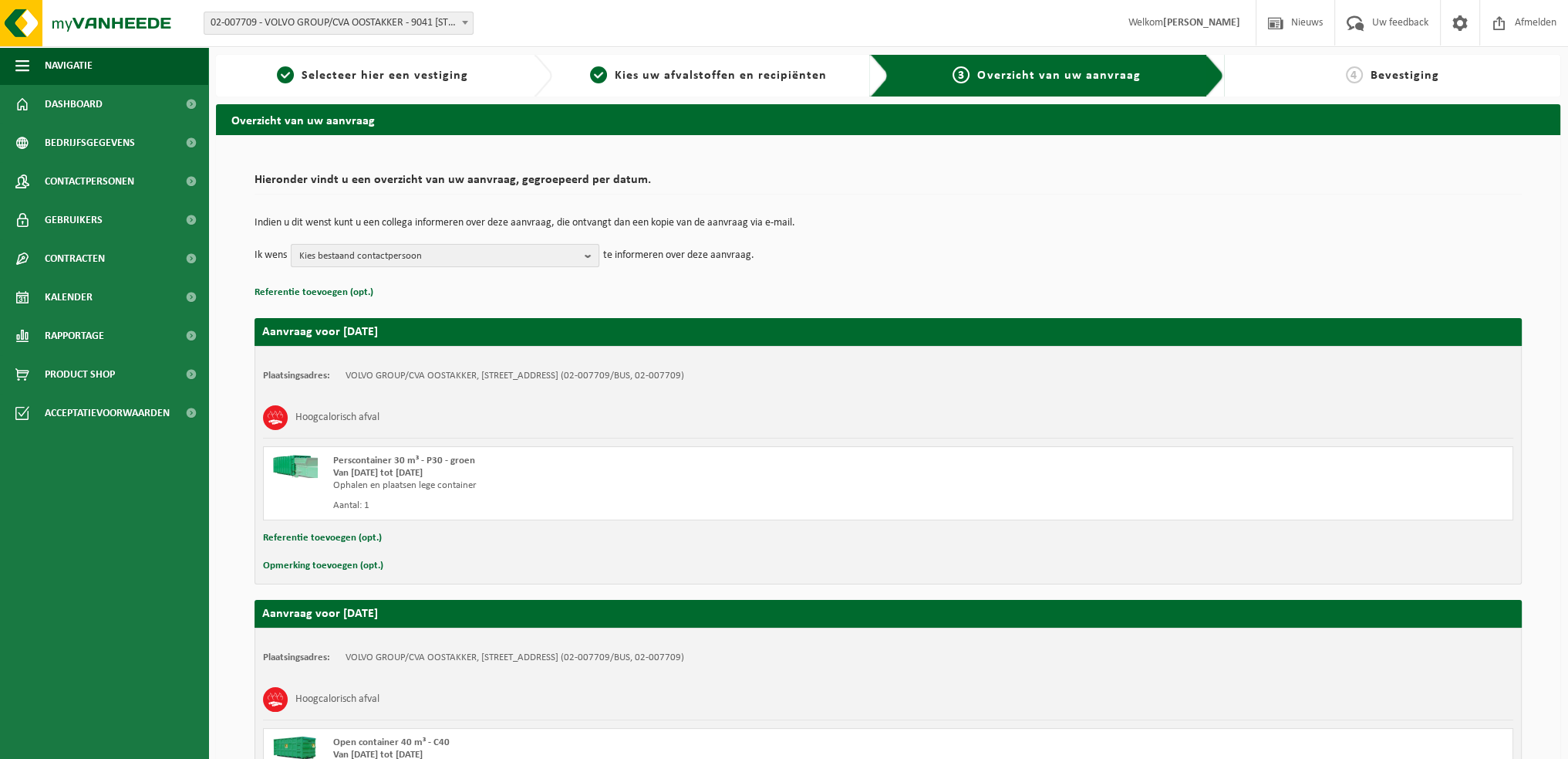
click at [587, 254] on b "button" at bounding box center [592, 255] width 14 height 21
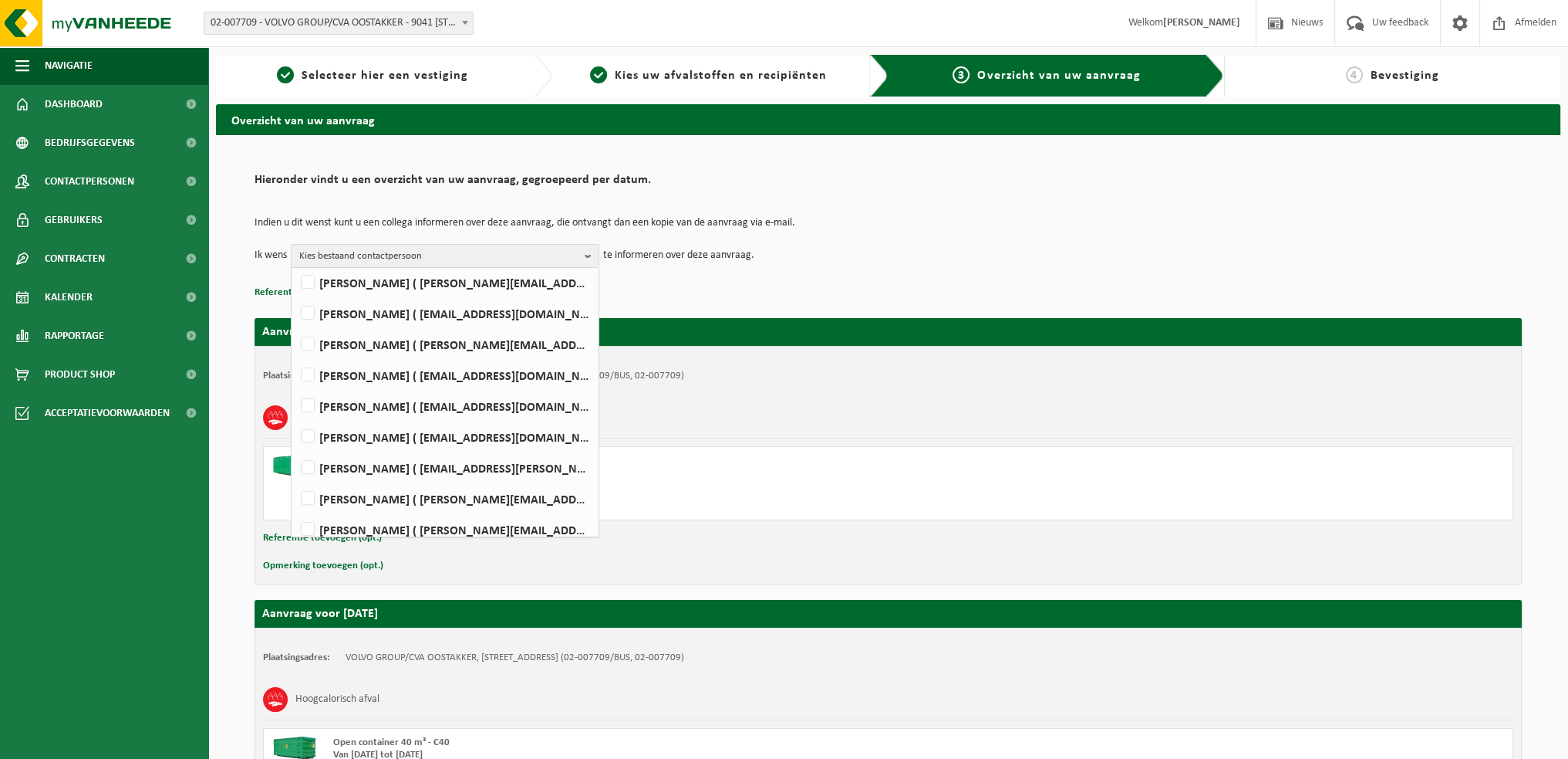
scroll to position [849, 0]
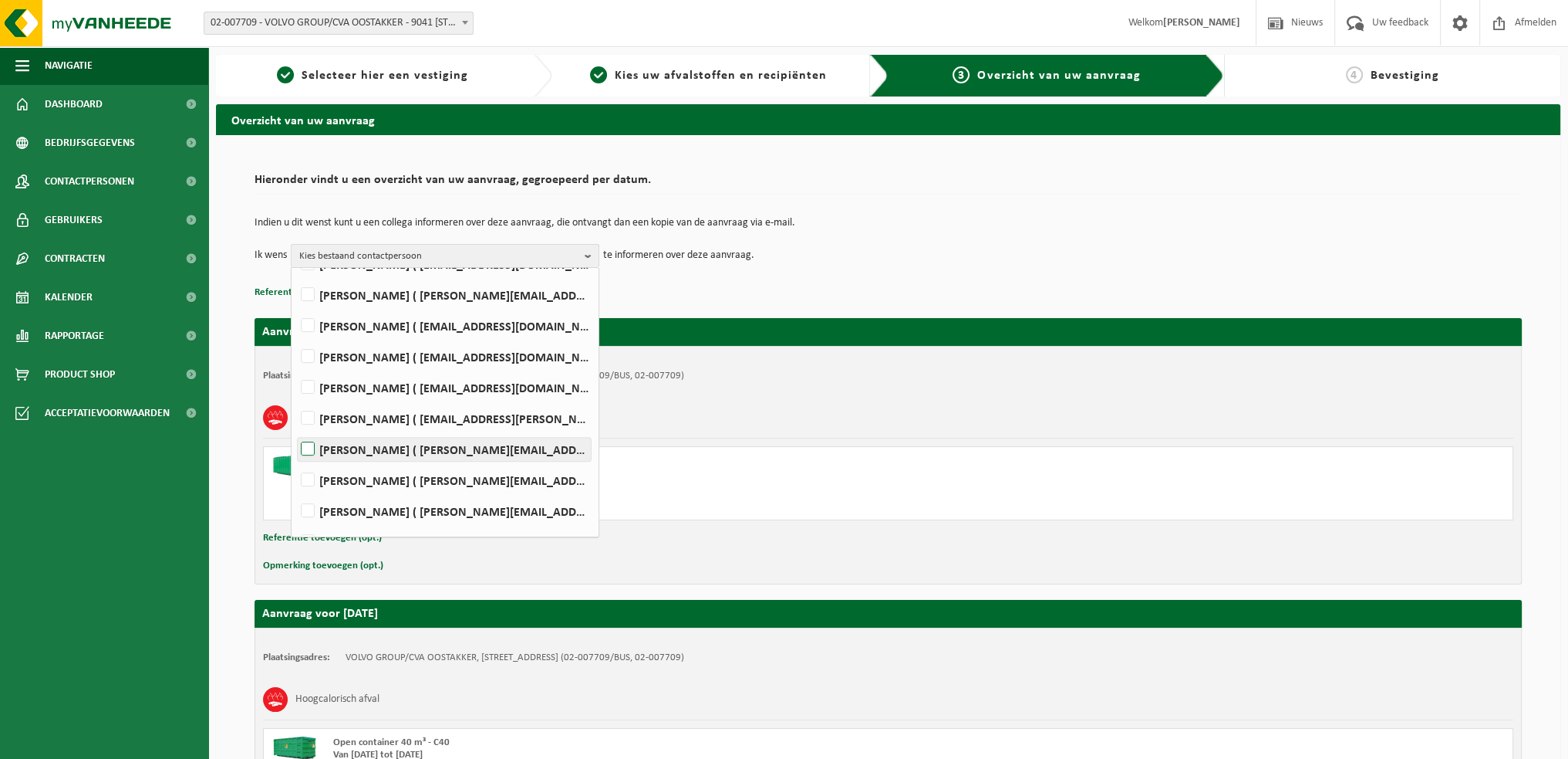
click at [305, 448] on label "[PERSON_NAME] ( [PERSON_NAME][EMAIL_ADDRESS][DOMAIN_NAME] )" at bounding box center [445, 449] width 293 height 23
click at [296, 430] on input "[PERSON_NAME] ( [PERSON_NAME][EMAIL_ADDRESS][DOMAIN_NAME] )" at bounding box center [295, 429] width 1 height 1
checkbox input "true"
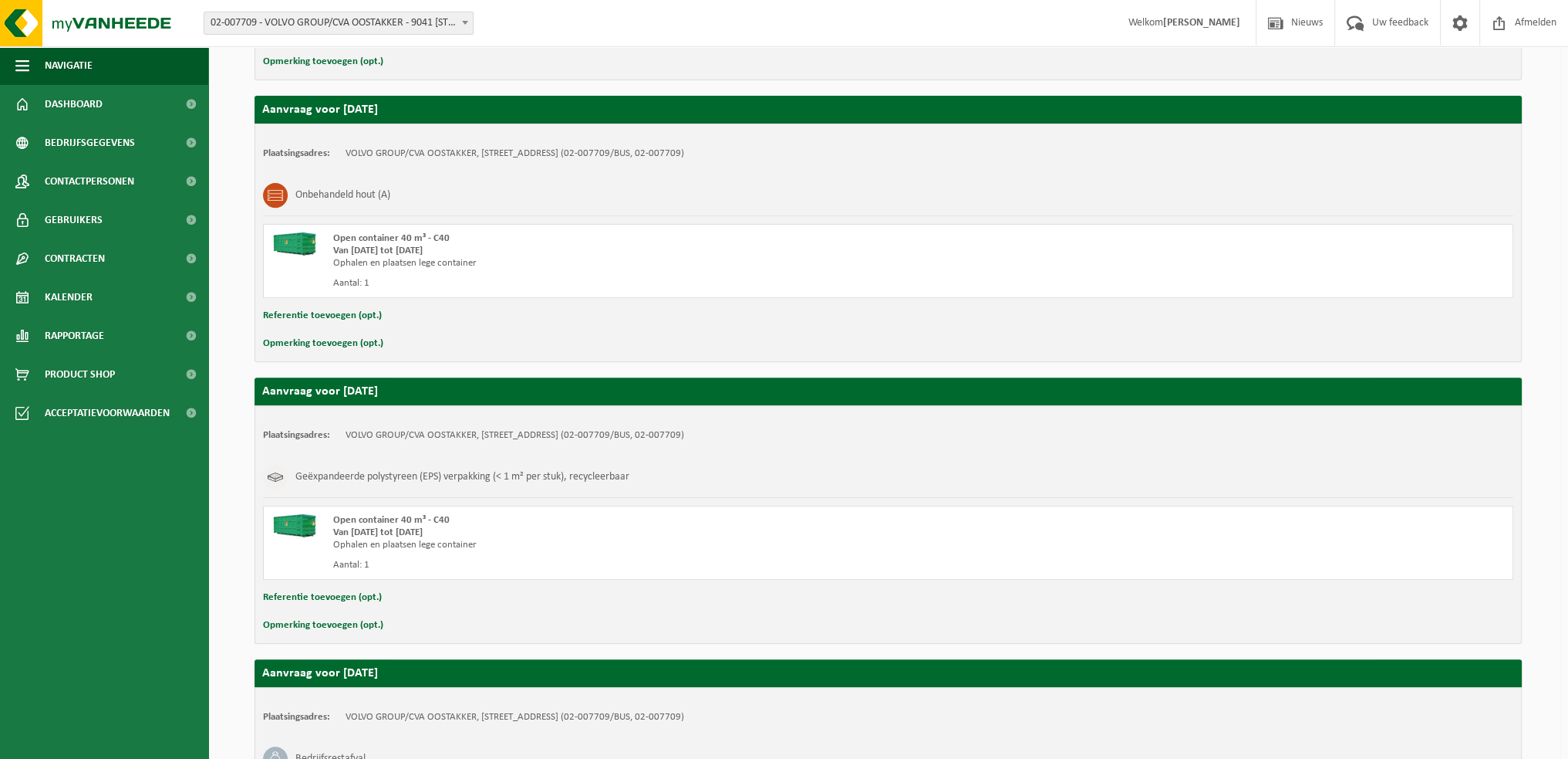
scroll to position [1025, 0]
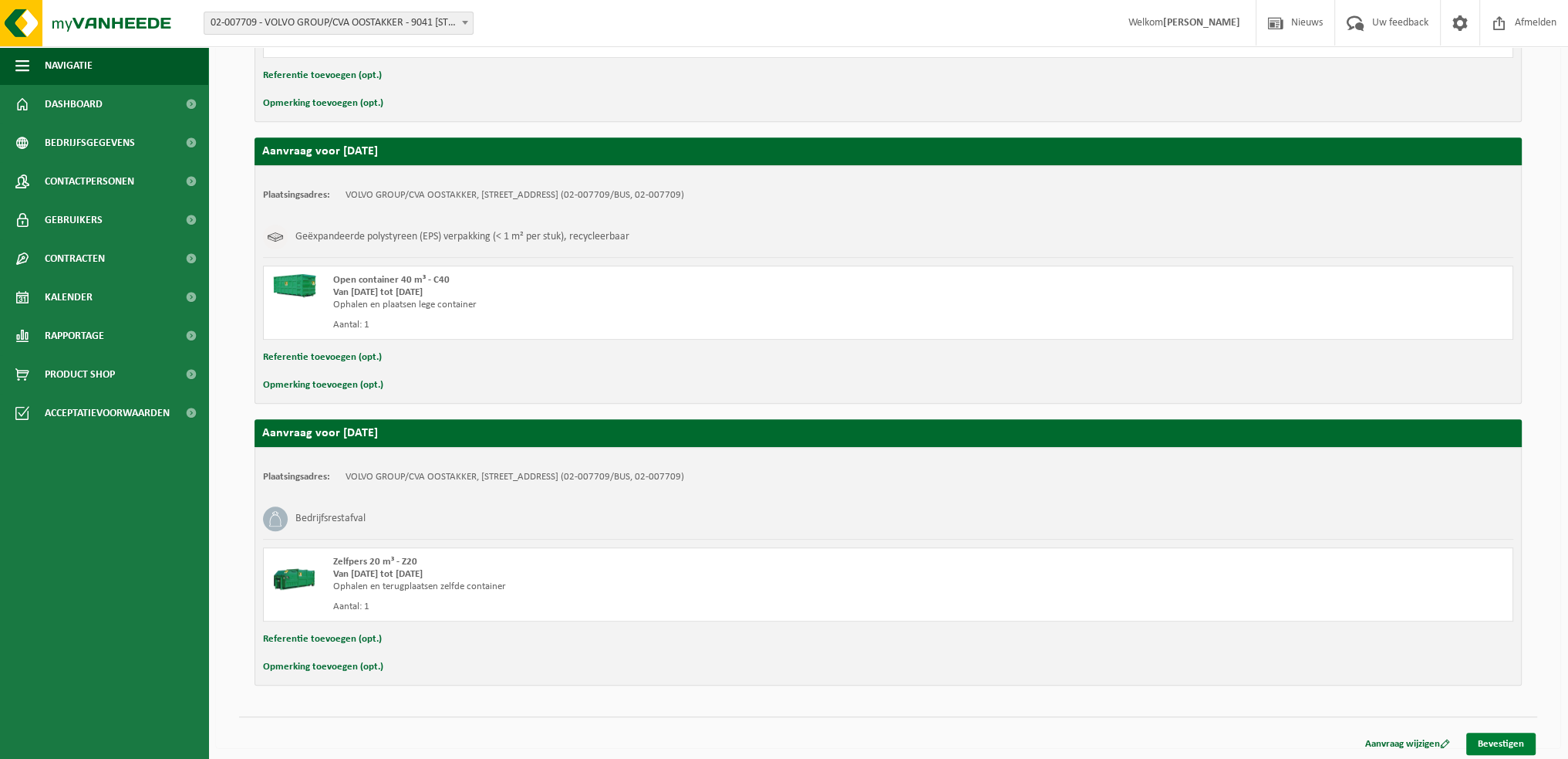
click at [1490, 736] on link "Bevestigen" at bounding box center [1501, 744] width 70 height 22
